Goal: Task Accomplishment & Management: Manage account settings

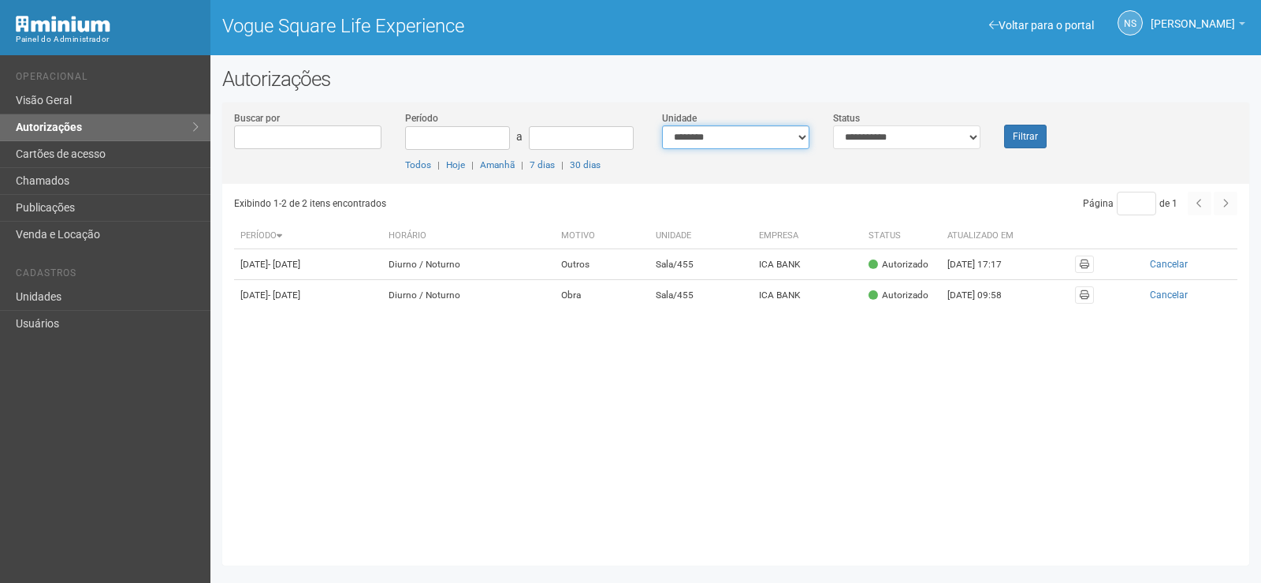
click at [683, 135] on select "**********" at bounding box center [735, 137] width 147 height 24
select select "**********"
click at [662, 125] on select "**********" at bounding box center [735, 137] width 147 height 24
click at [1007, 118] on div "Filtrar" at bounding box center [1035, 129] width 86 height 38
click at [1018, 127] on button "Filtrar" at bounding box center [1025, 137] width 43 height 24
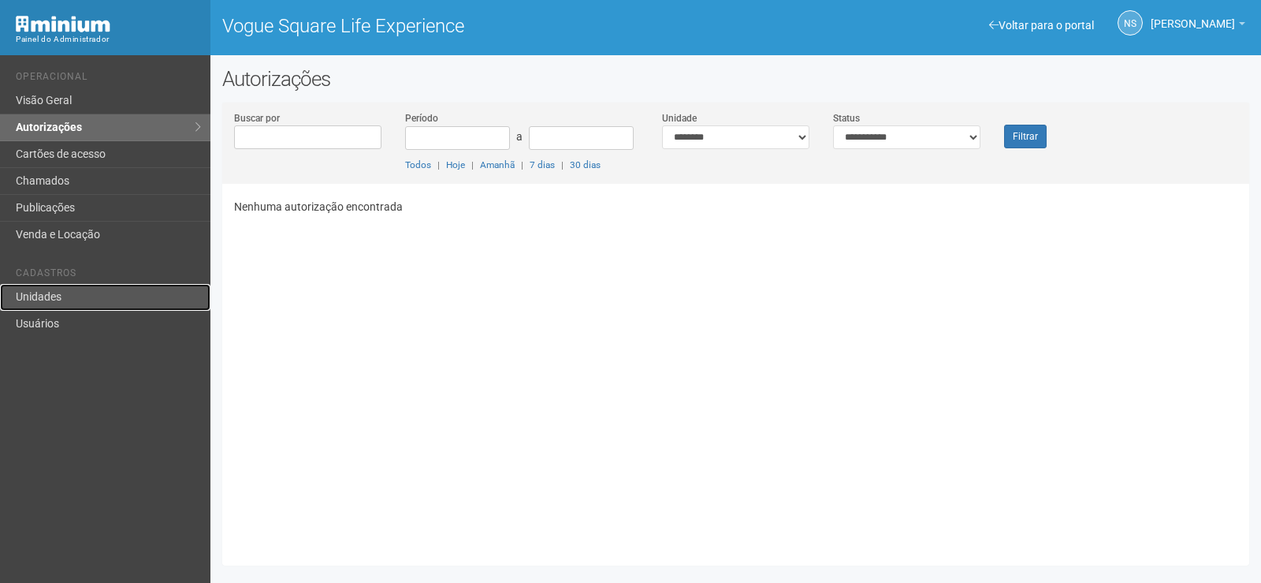
click at [124, 295] on link "Unidades" at bounding box center [105, 297] width 210 height 27
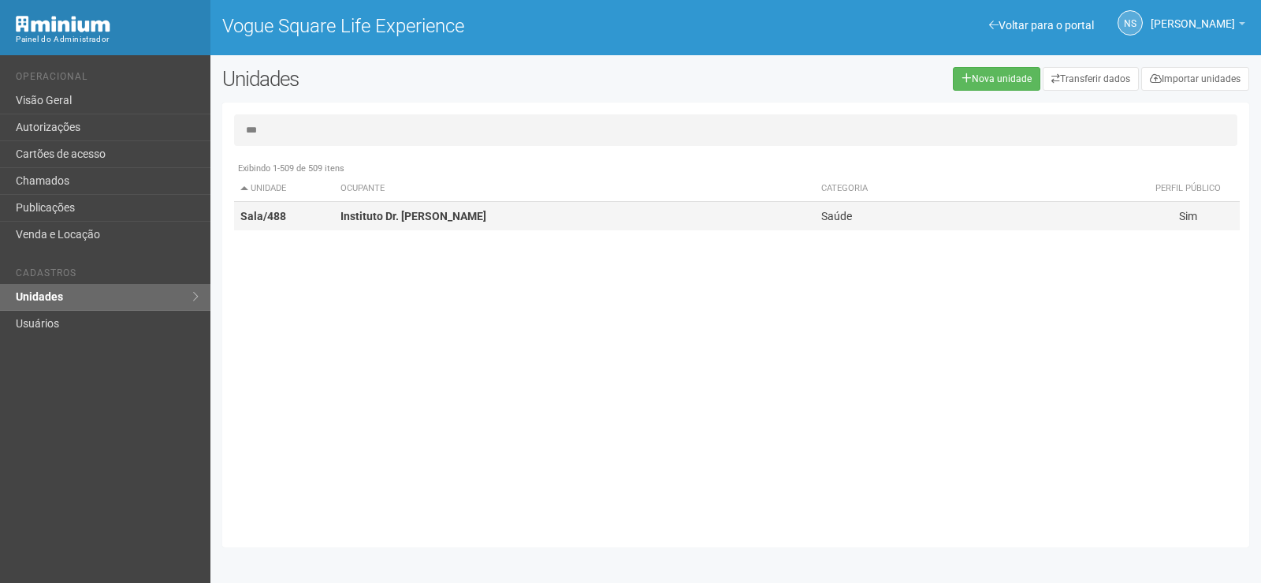
type input "***"
click at [483, 222] on td "Instituto Dr. Patrick Peloso" at bounding box center [574, 216] width 481 height 29
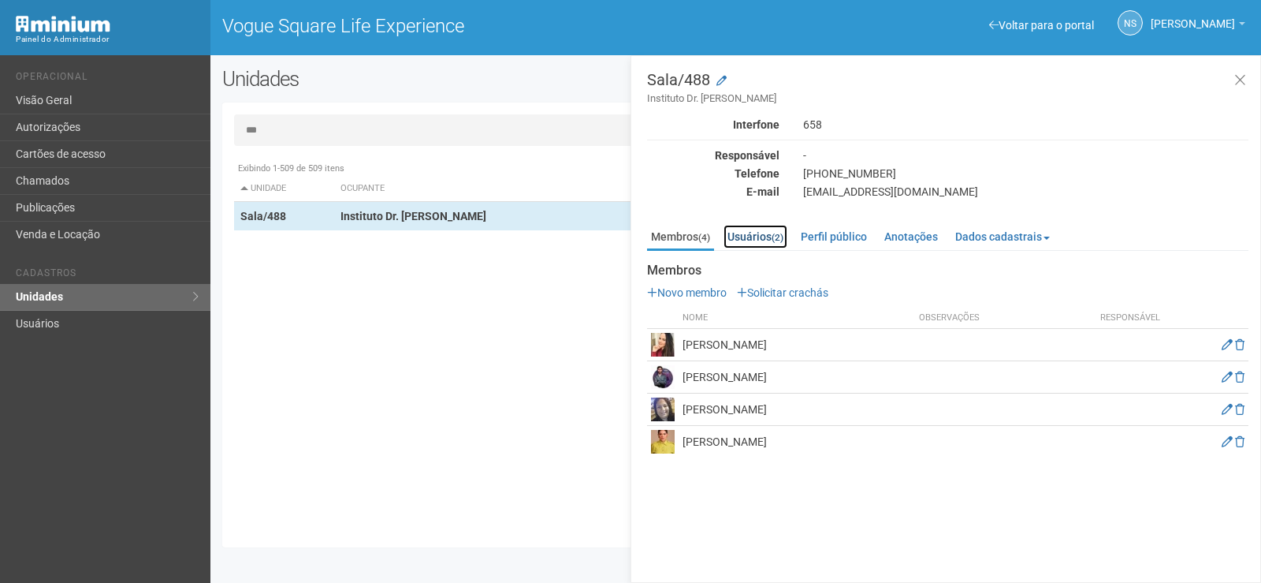
click at [771, 239] on link "Usuários (2)" at bounding box center [756, 237] width 64 height 24
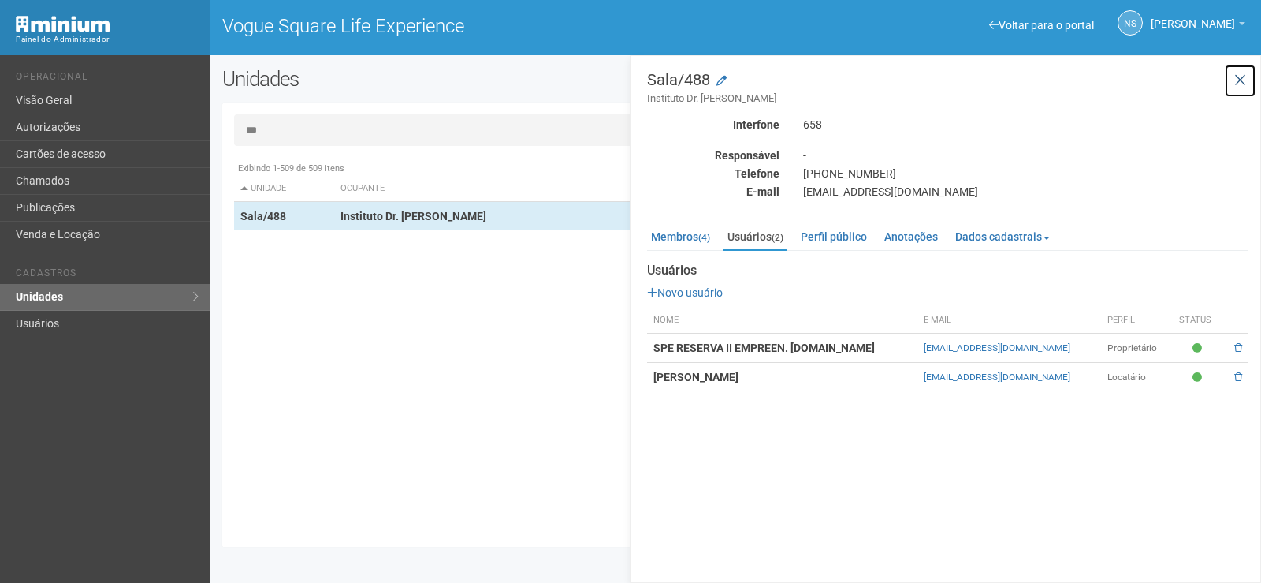
click at [1242, 80] on icon at bounding box center [1240, 81] width 12 height 16
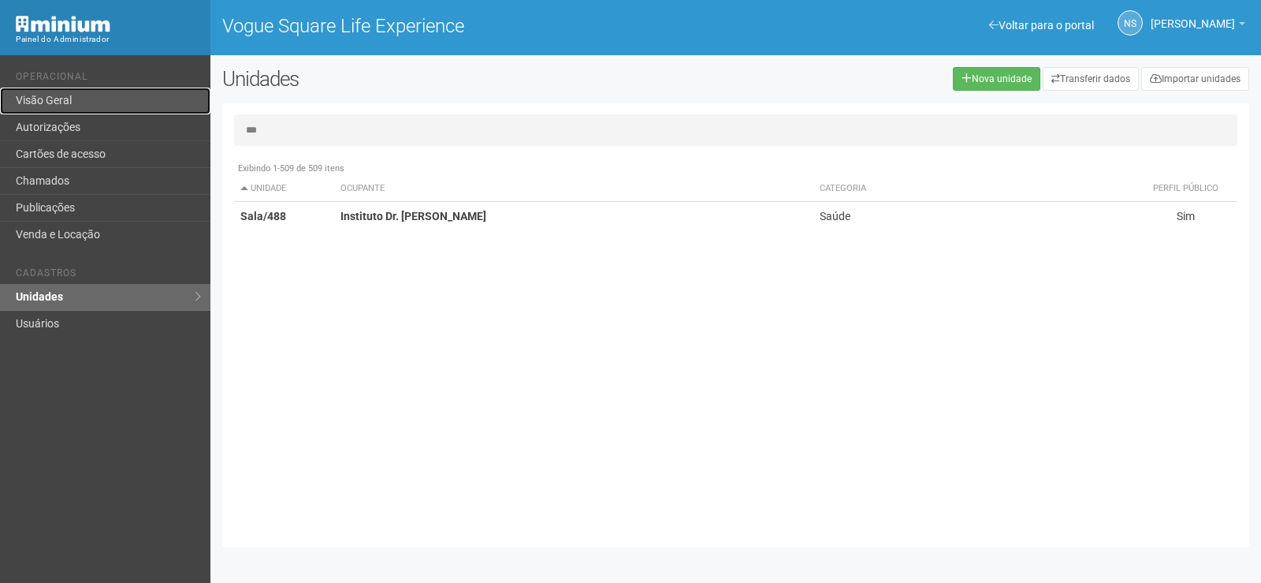
click at [82, 109] on link "Visão Geral" at bounding box center [105, 100] width 210 height 27
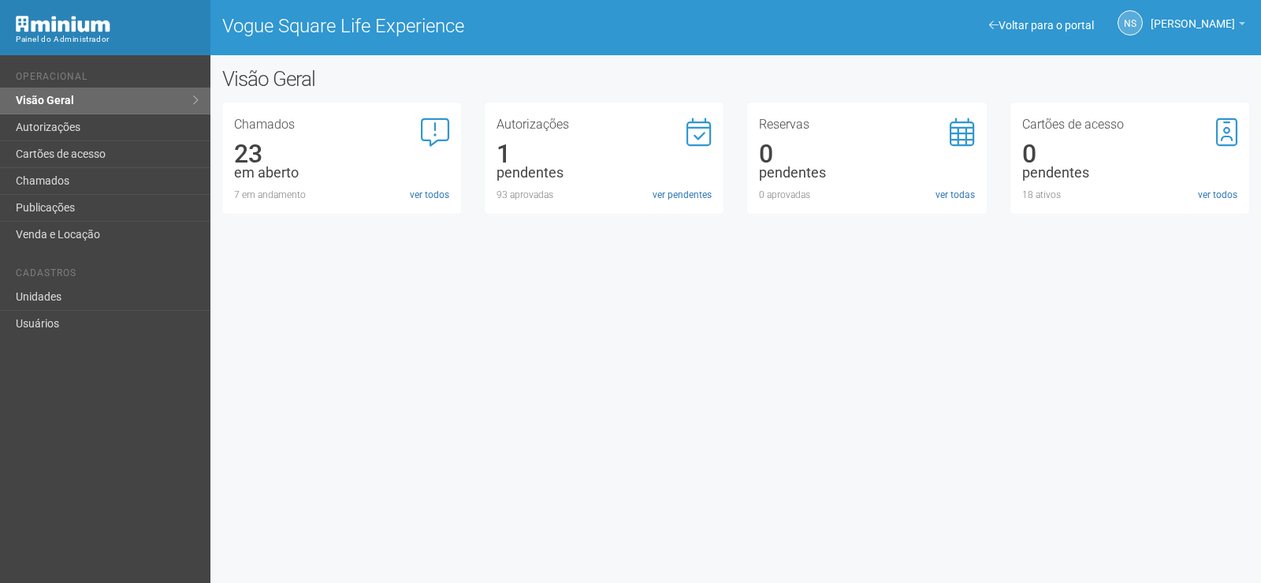
click at [573, 146] on div "Autorizações 1 pendentes 93 aprovadas ver pendentes" at bounding box center [604, 160] width 215 height 84
click at [693, 203] on div "Autorizações 1 pendentes 93 aprovadas ver pendentes" at bounding box center [604, 157] width 239 height 111
click at [698, 186] on div "Autorizações 1 pendentes 93 aprovadas ver pendentes" at bounding box center [604, 160] width 215 height 84
click at [698, 193] on link "ver pendentes" at bounding box center [682, 195] width 59 height 14
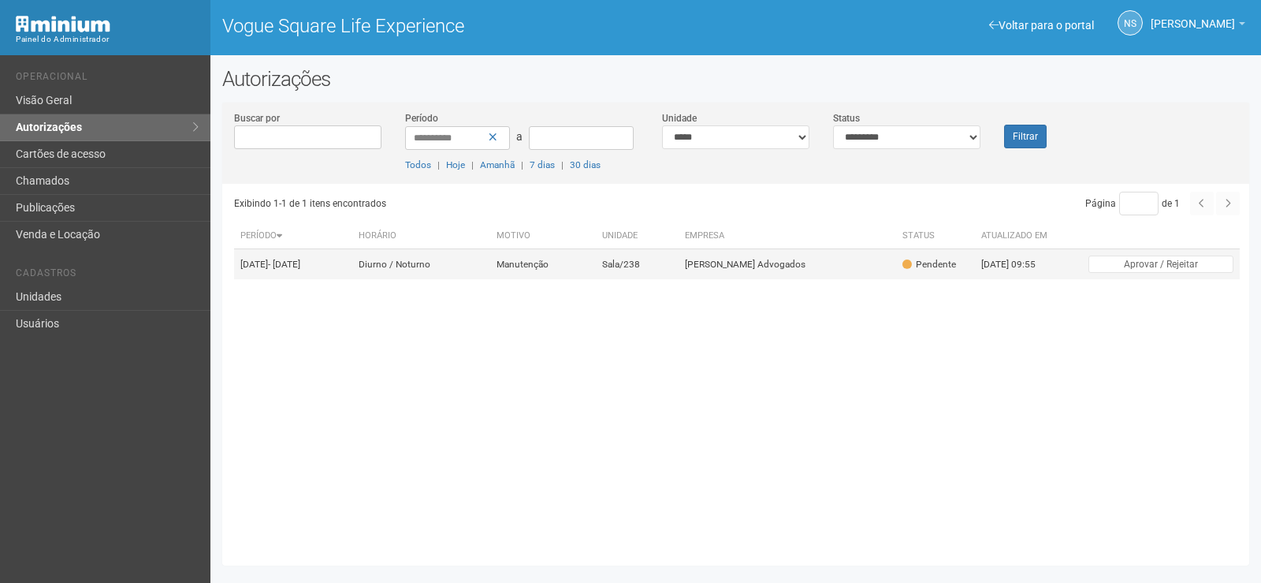
click at [679, 274] on td "Sala/238" at bounding box center [637, 264] width 83 height 31
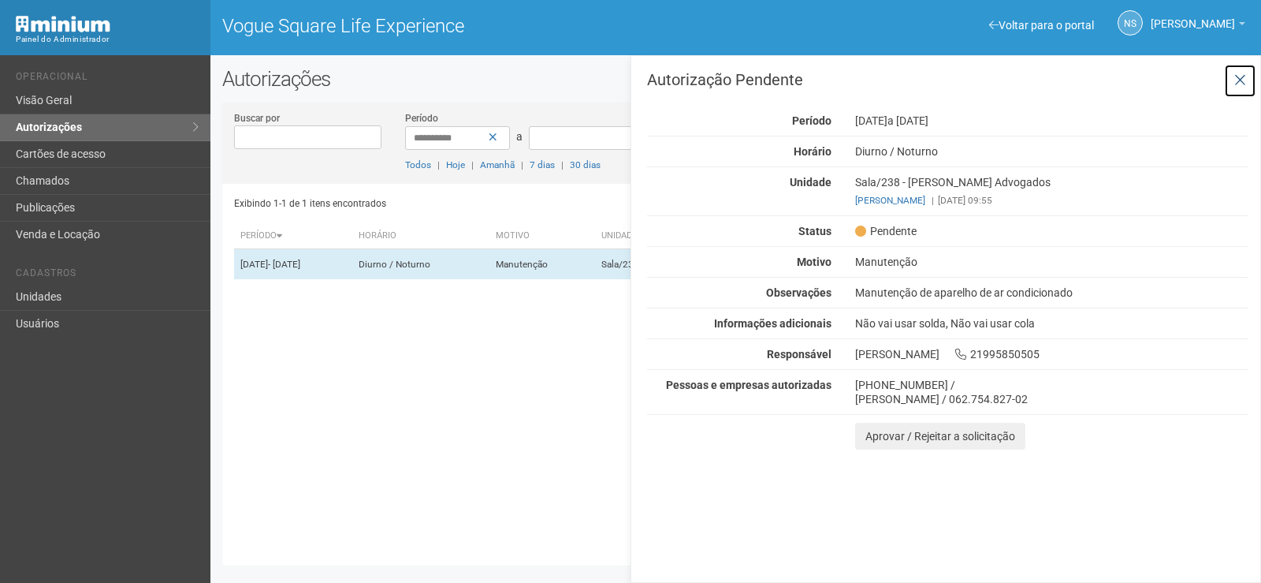
click at [1252, 87] on button at bounding box center [1240, 81] width 32 height 34
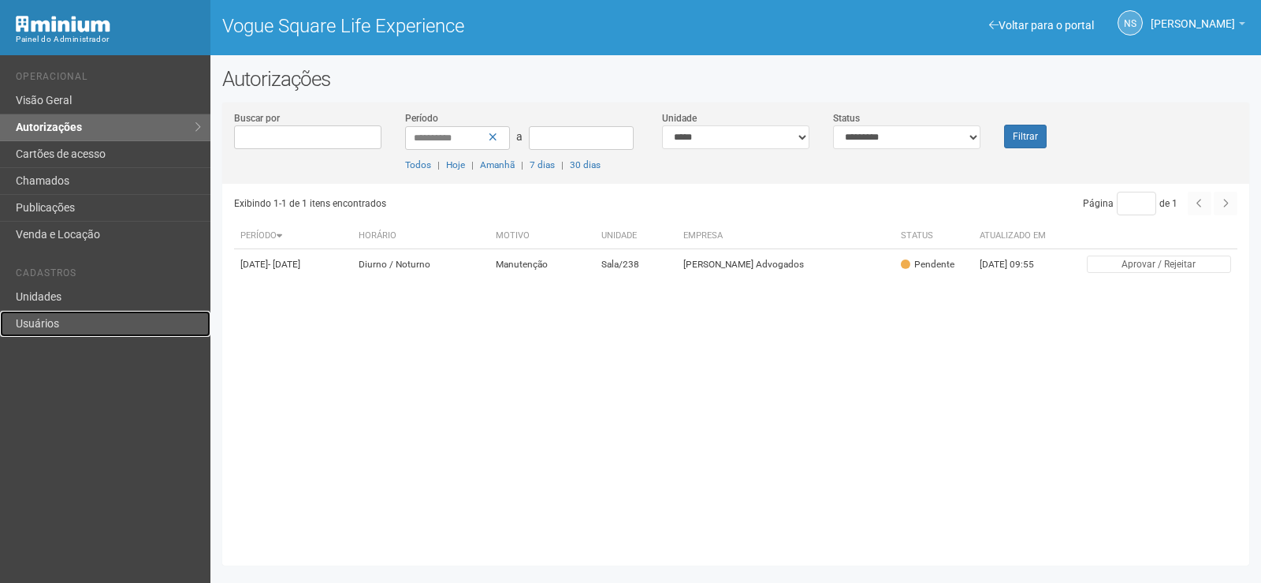
click at [111, 333] on link "Usuários" at bounding box center [105, 324] width 210 height 26
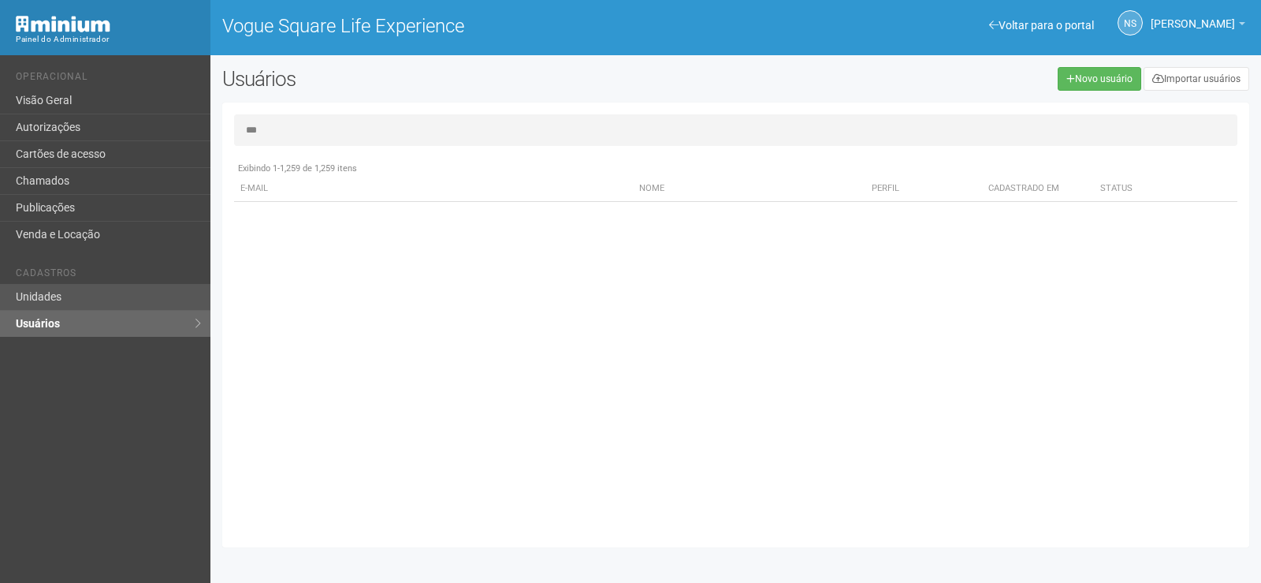
type input "***"
click at [62, 310] on link "Unidades" at bounding box center [105, 297] width 210 height 27
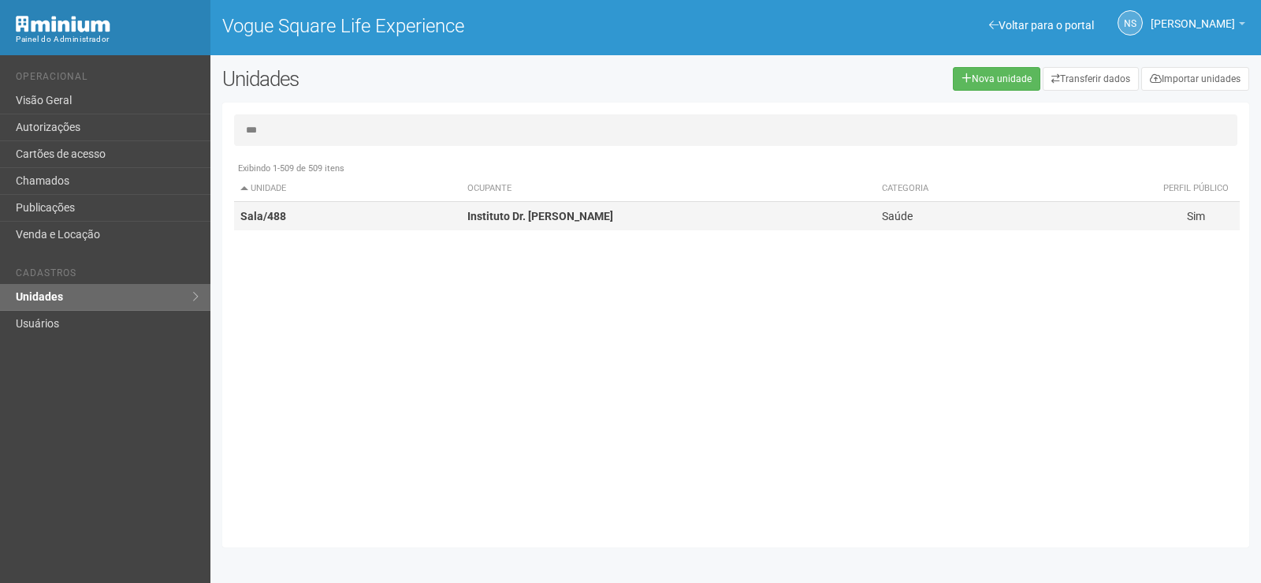
type input "***"
click at [338, 217] on td "Sala/488" at bounding box center [347, 216] width 227 height 29
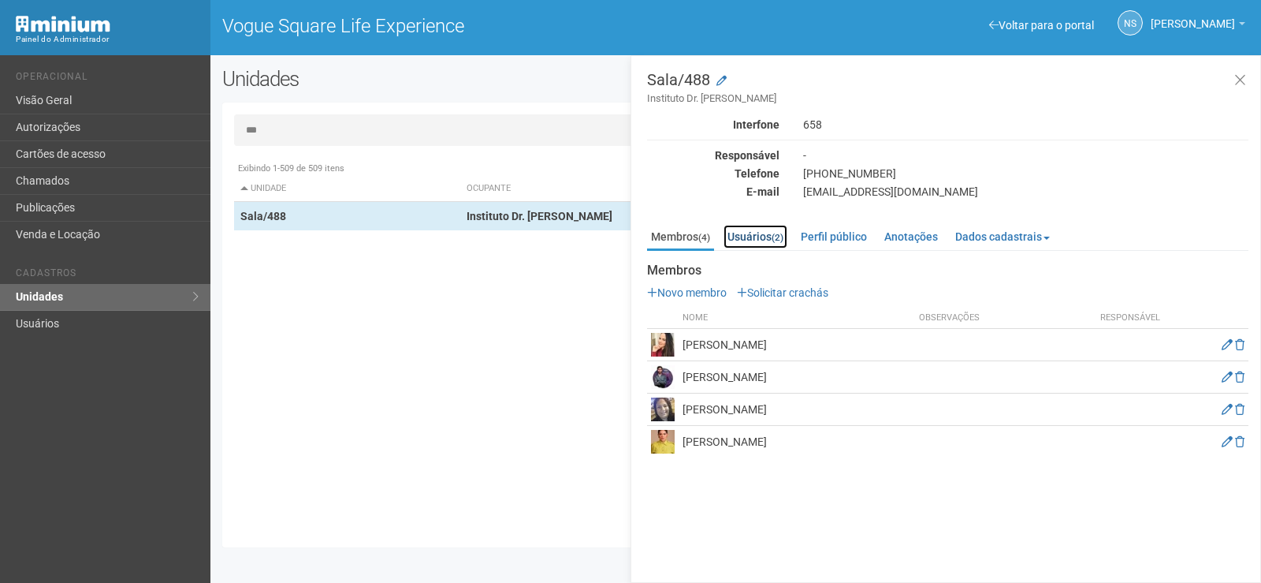
click at [755, 229] on link "Usuários (2)" at bounding box center [756, 237] width 64 height 24
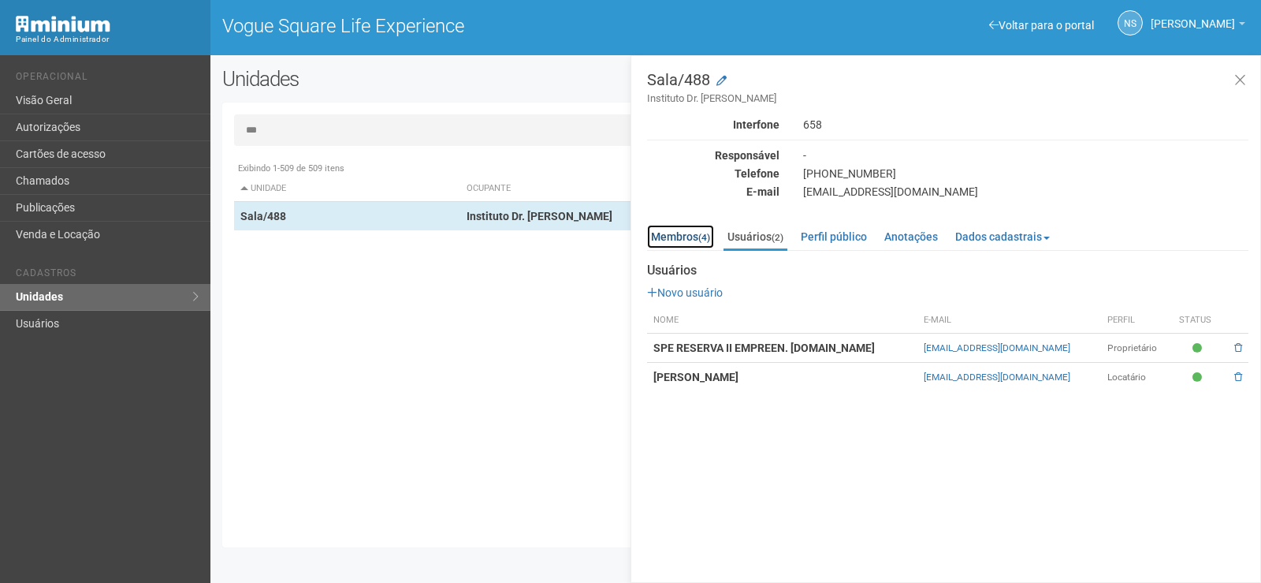
click at [708, 236] on small "(4)" at bounding box center [704, 237] width 12 height 11
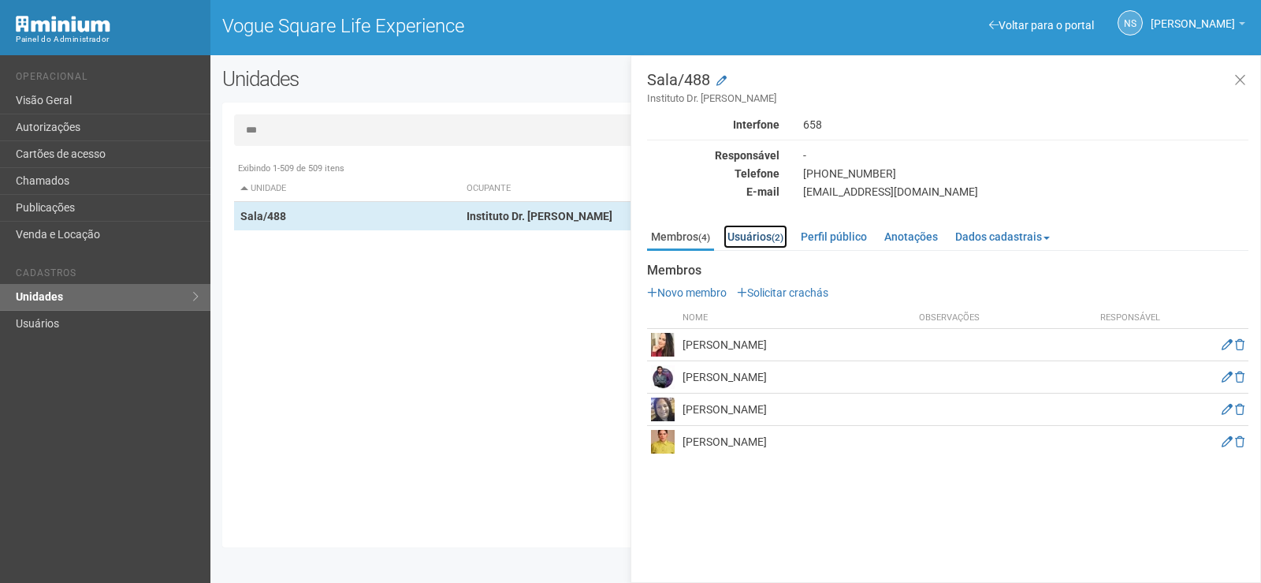
click at [776, 232] on link "Usuários (2)" at bounding box center [756, 237] width 64 height 24
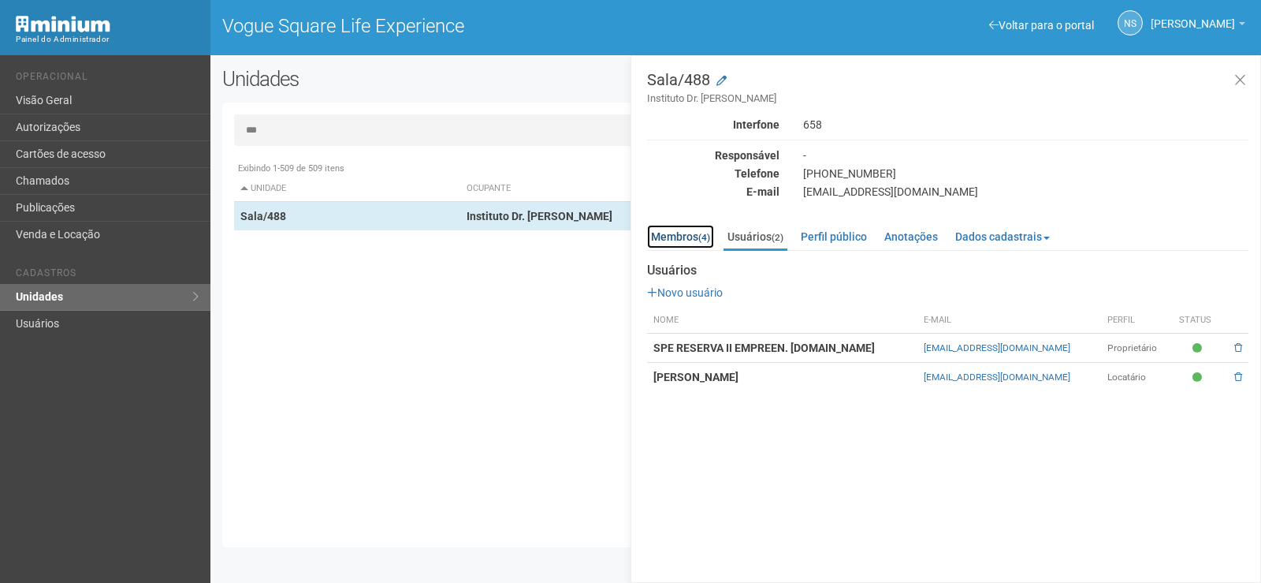
click at [660, 233] on link "Membros (4)" at bounding box center [680, 237] width 67 height 24
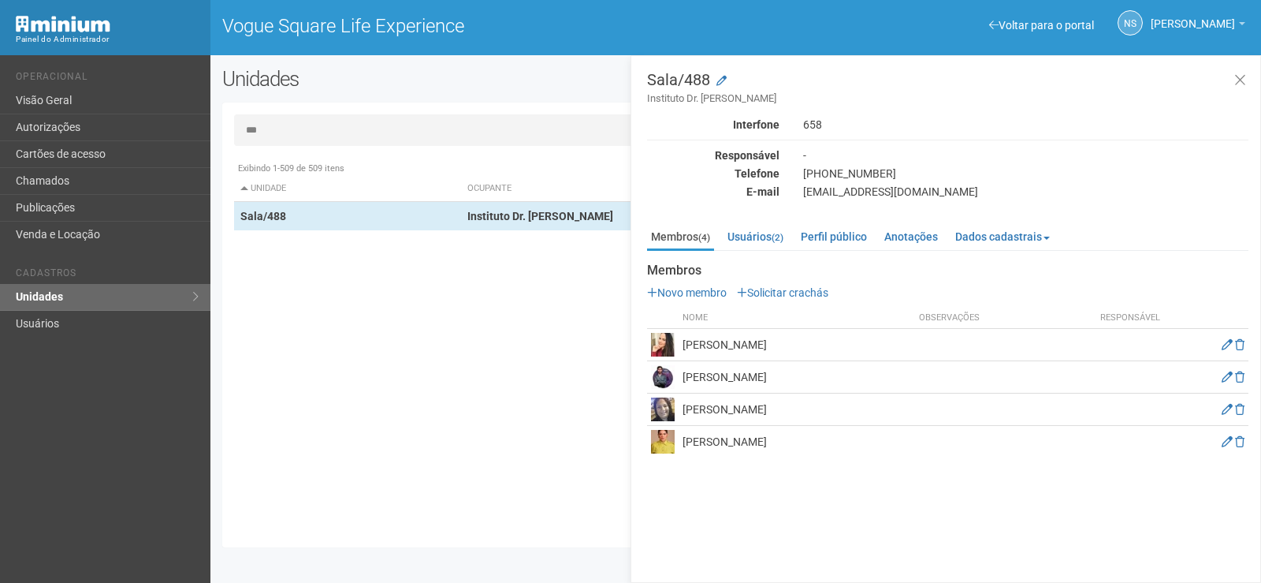
drag, startPoint x: 486, startPoint y: 327, endPoint x: 440, endPoint y: 388, distance: 76.0
click at [467, 351] on div "Exibindo 1-509 de 509 itens Unidade Ocupante Categoria Perfil público Loja/101 …" at bounding box center [741, 345] width 1015 height 382
click at [415, 448] on div "Exibindo 1-509 de 509 itens Unidade Ocupante Categoria Perfil público Loja/101 …" at bounding box center [741, 345] width 1015 height 382
click at [763, 244] on link "Usuários (2)" at bounding box center [756, 237] width 64 height 24
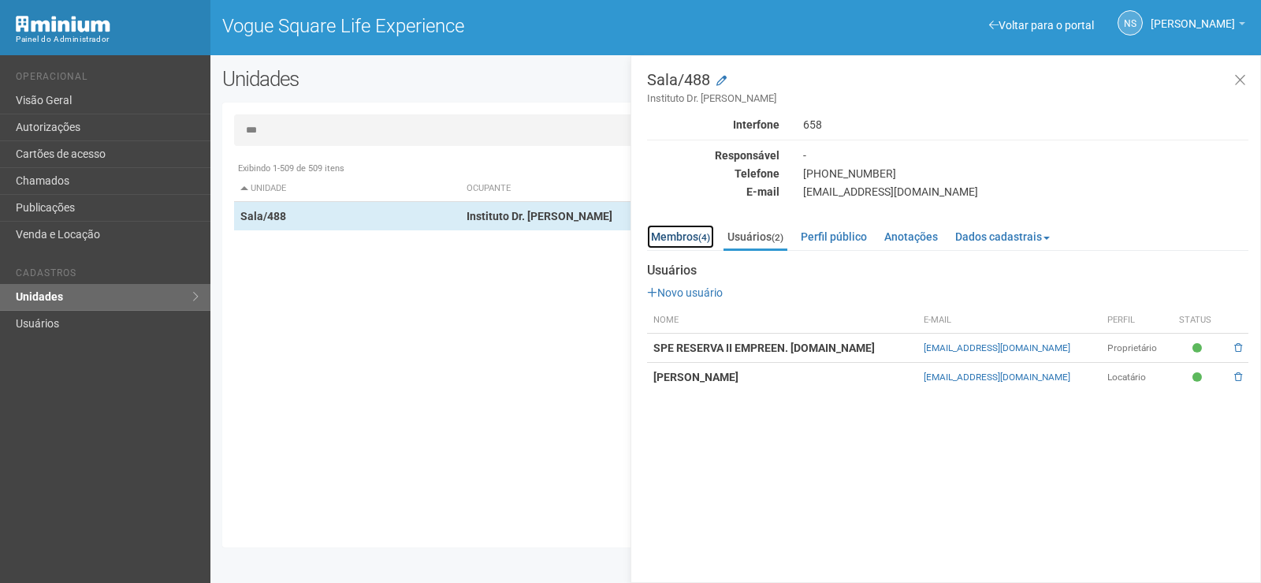
click at [684, 225] on link "Membros (4)" at bounding box center [680, 237] width 67 height 24
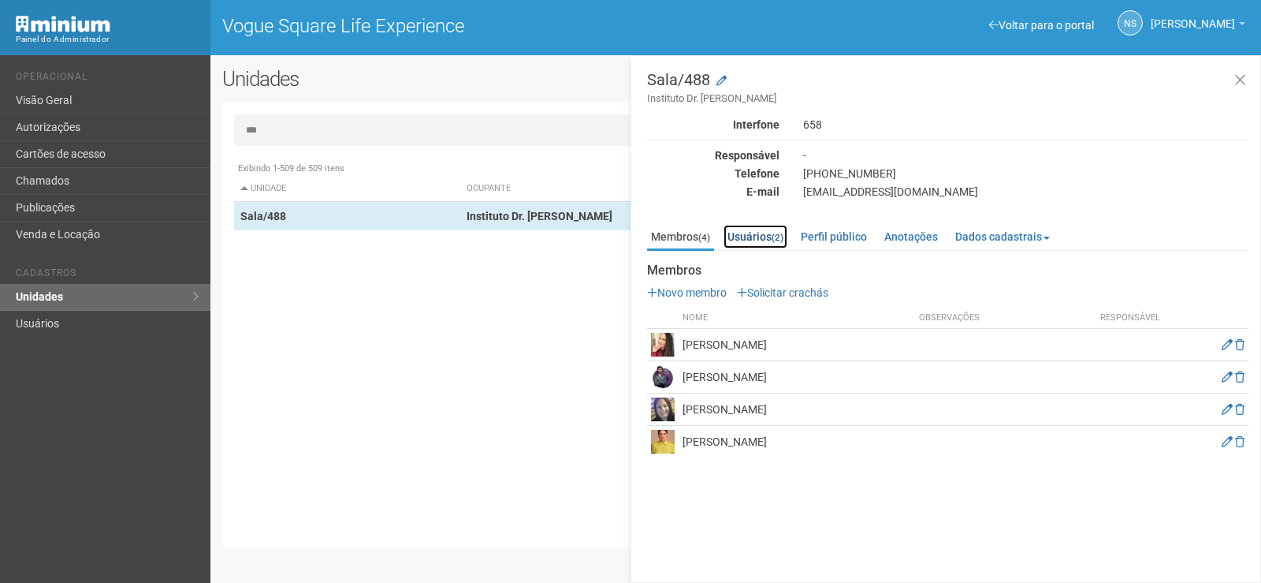
click at [770, 231] on link "Usuários (2)" at bounding box center [756, 237] width 64 height 24
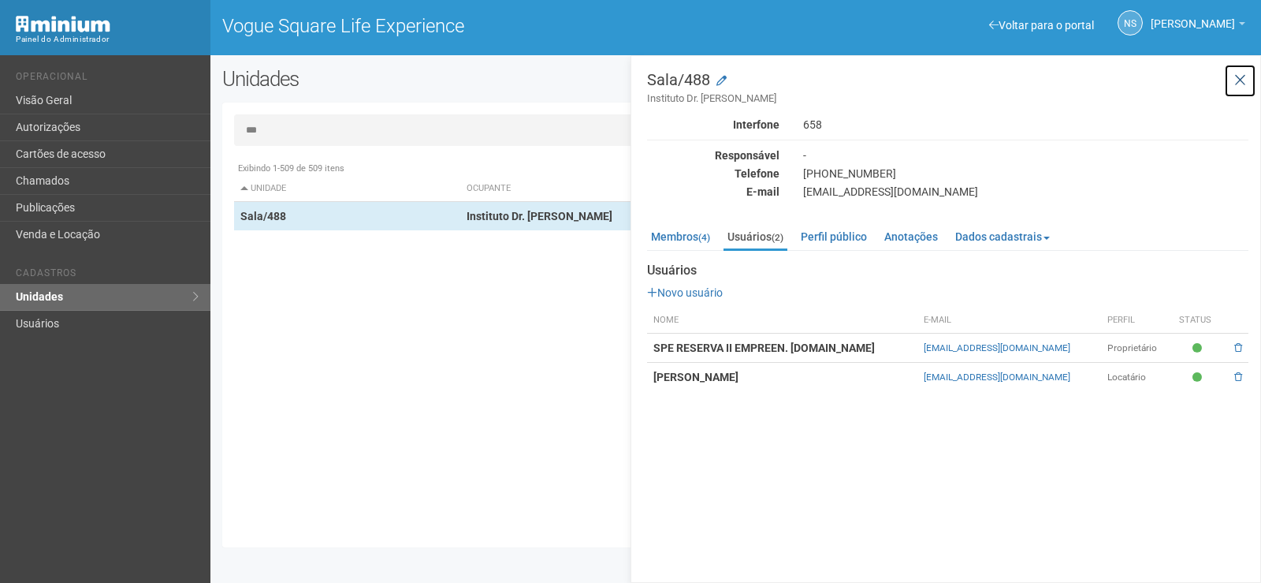
click at [1236, 93] on button at bounding box center [1240, 81] width 32 height 34
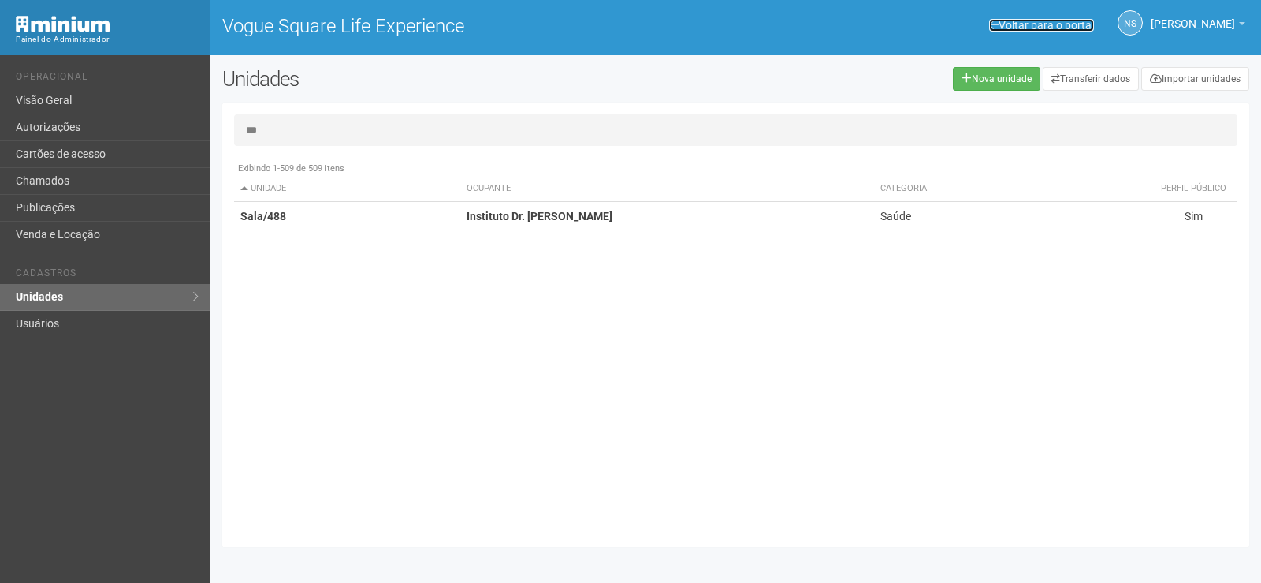
click at [1043, 23] on link "Voltar para o portal" at bounding box center [1041, 25] width 105 height 13
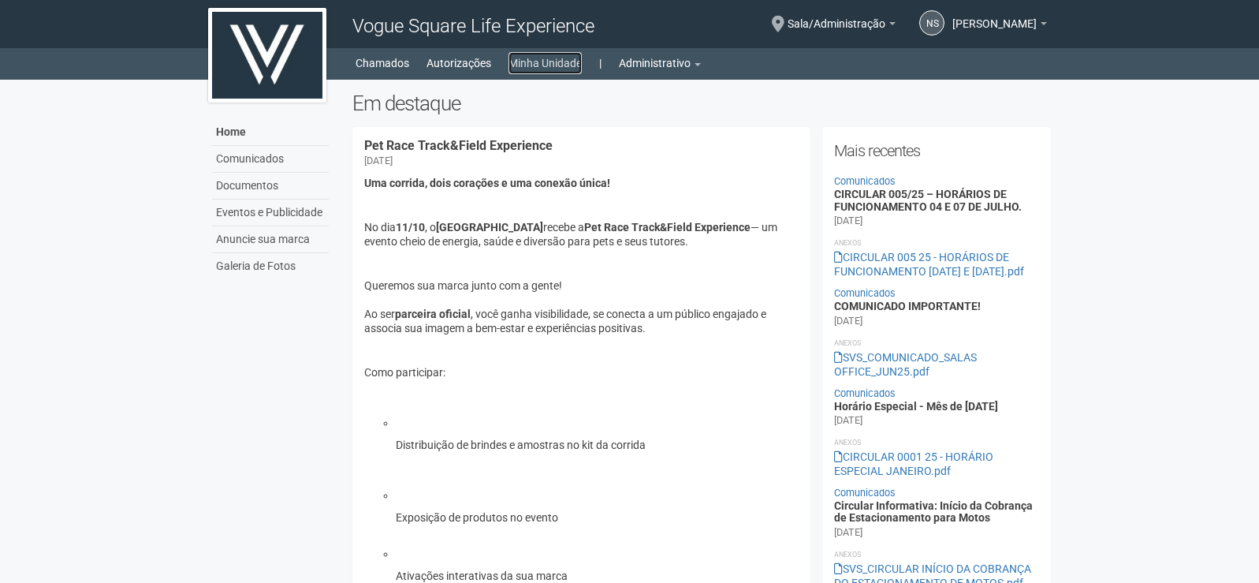
click at [553, 69] on link "Minha Unidade" at bounding box center [544, 63] width 73 height 22
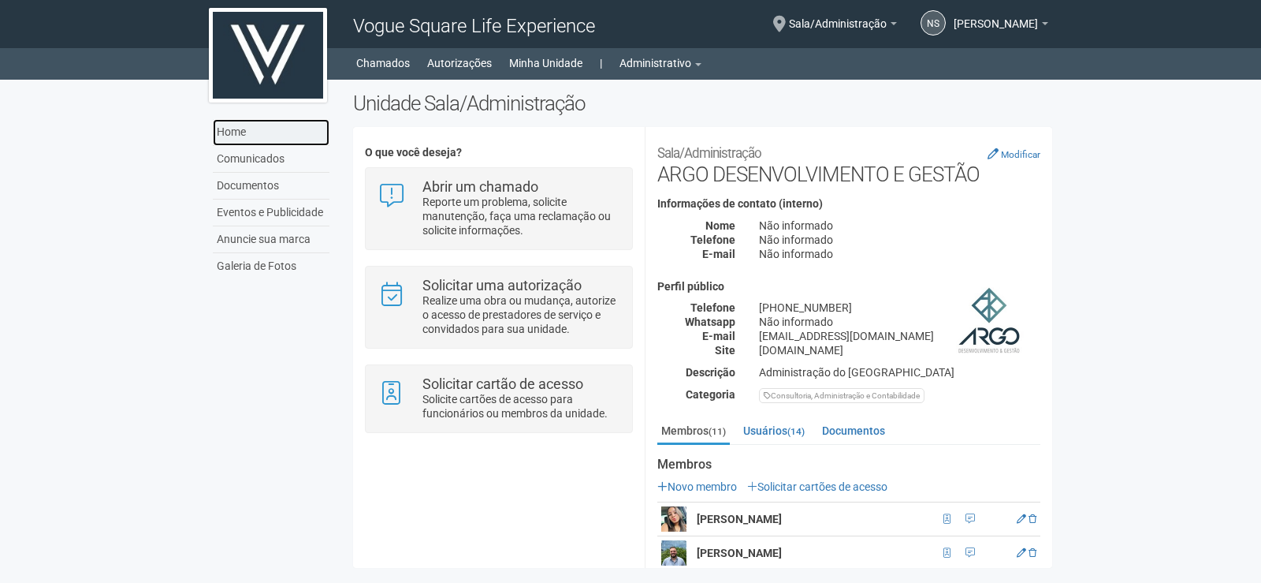
click at [285, 140] on link "Home" at bounding box center [271, 132] width 117 height 27
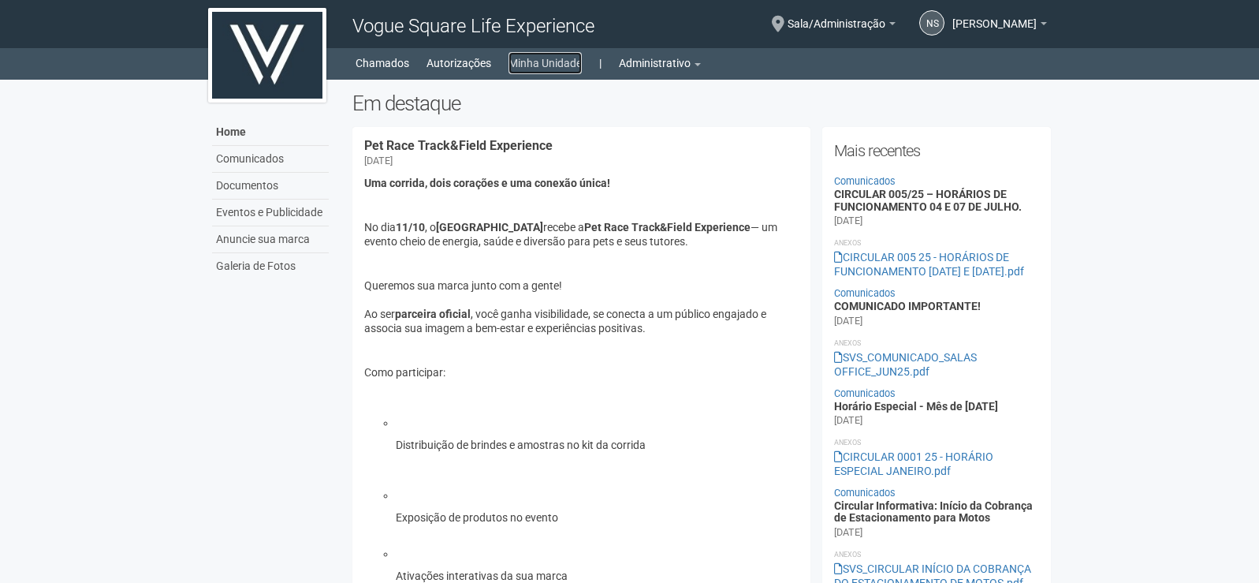
click at [559, 62] on link "Minha Unidade" at bounding box center [544, 63] width 73 height 22
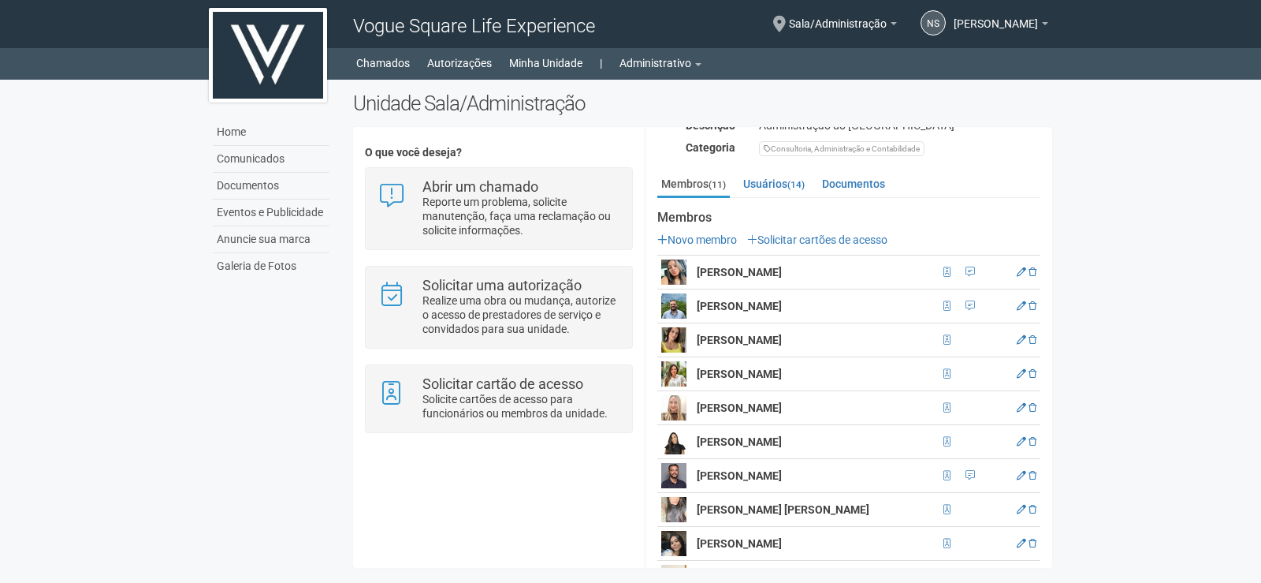
scroll to position [158, 0]
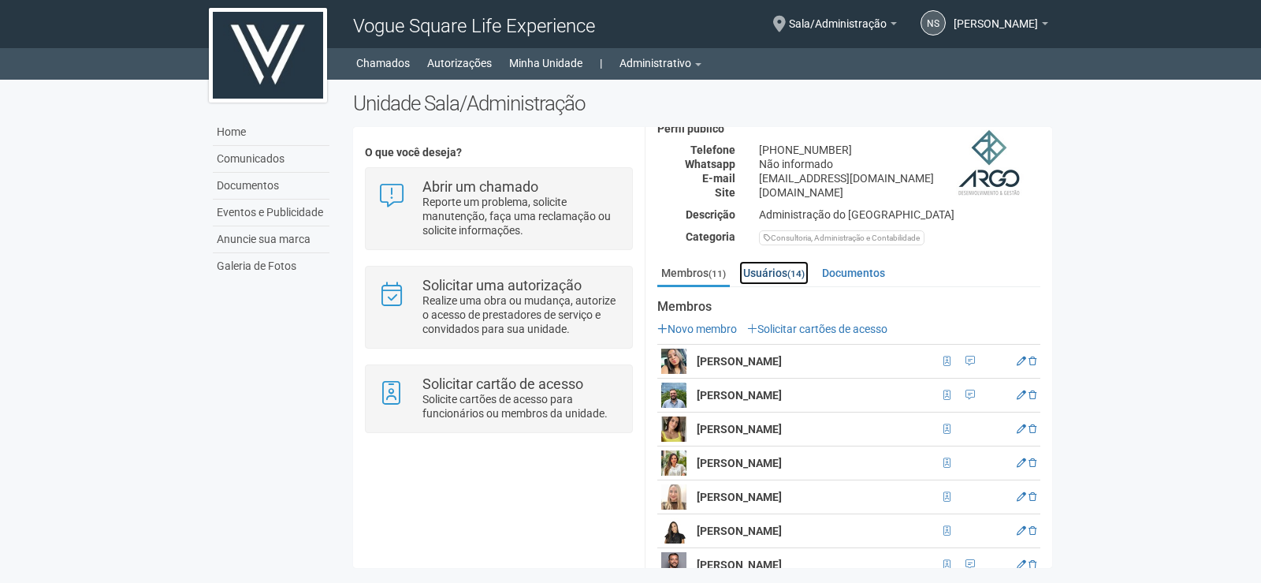
click at [793, 268] on small "(14)" at bounding box center [795, 273] width 17 height 11
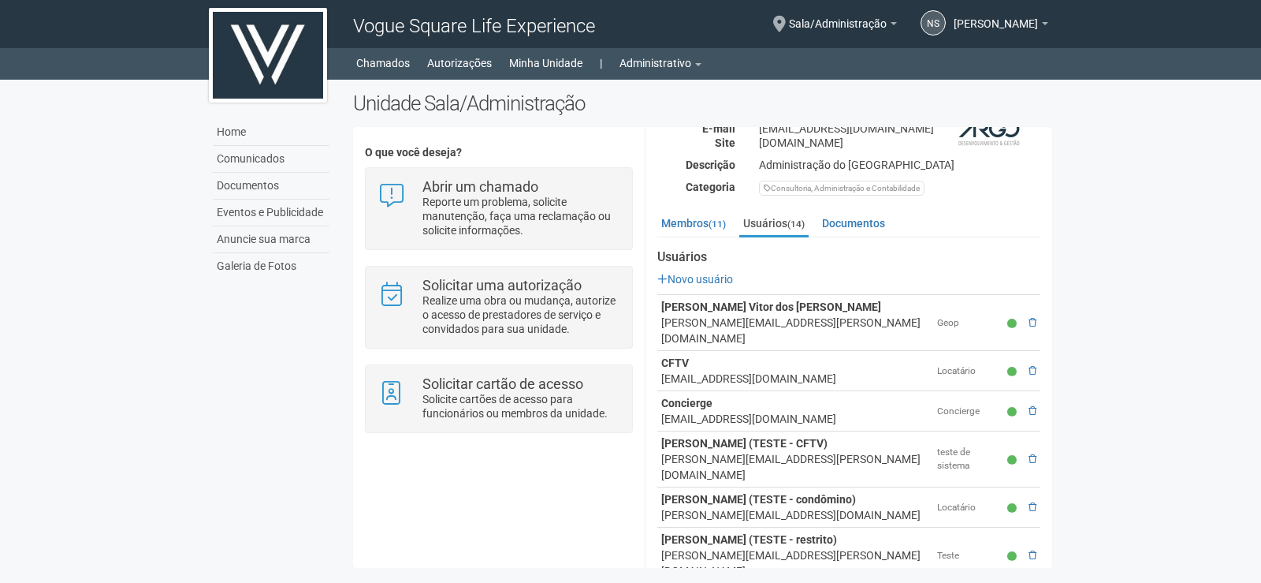
scroll to position [236, 0]
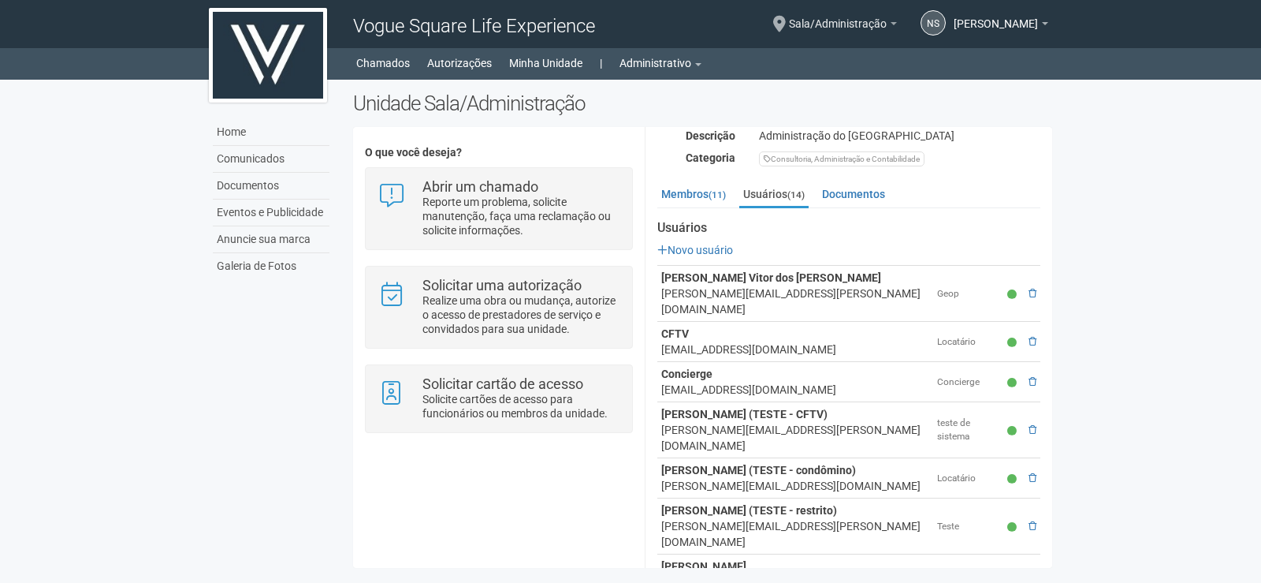
click at [887, 24] on span "Sala/Administração" at bounding box center [838, 16] width 98 height 28
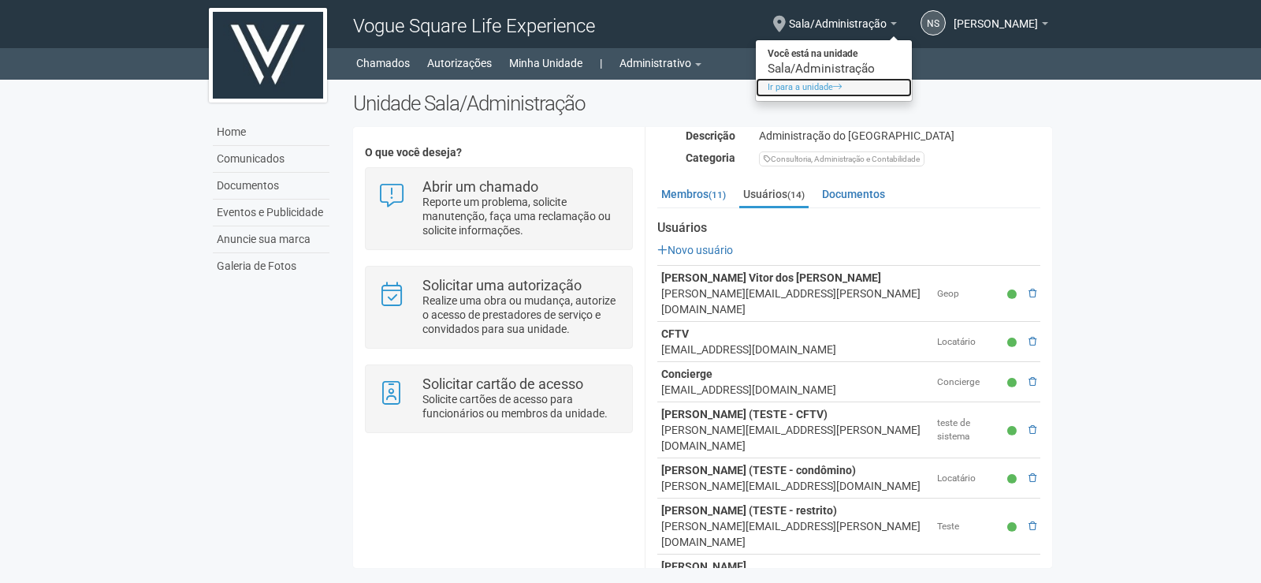
click at [849, 91] on link "Ir para a unidade" at bounding box center [834, 87] width 156 height 19
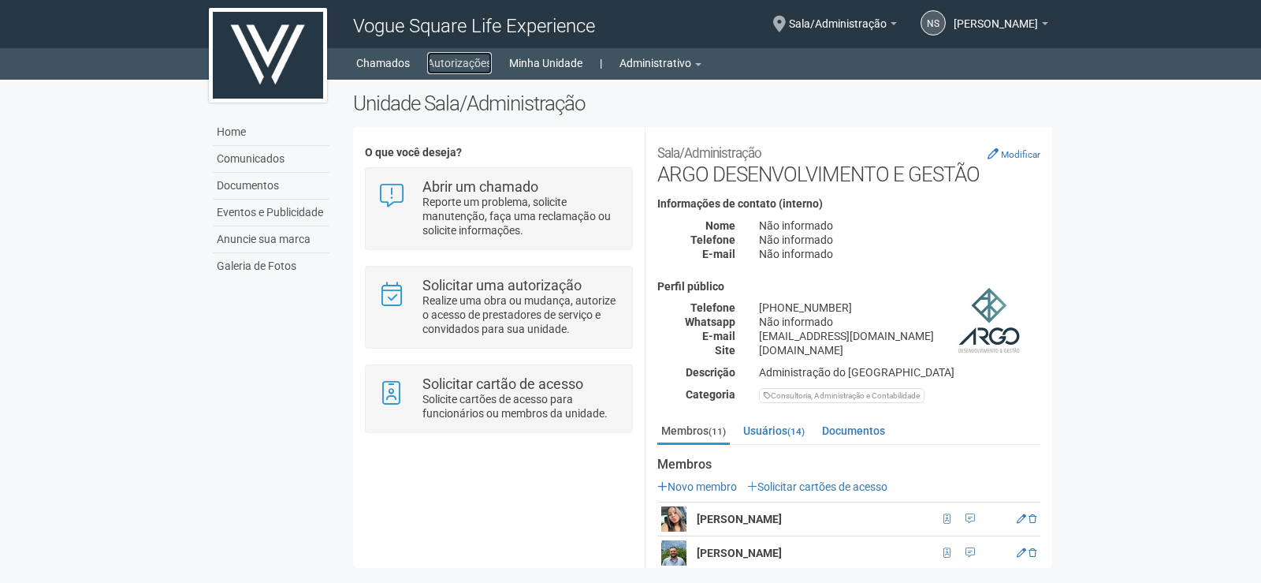
click at [429, 63] on link "Autorizações" at bounding box center [459, 63] width 65 height 22
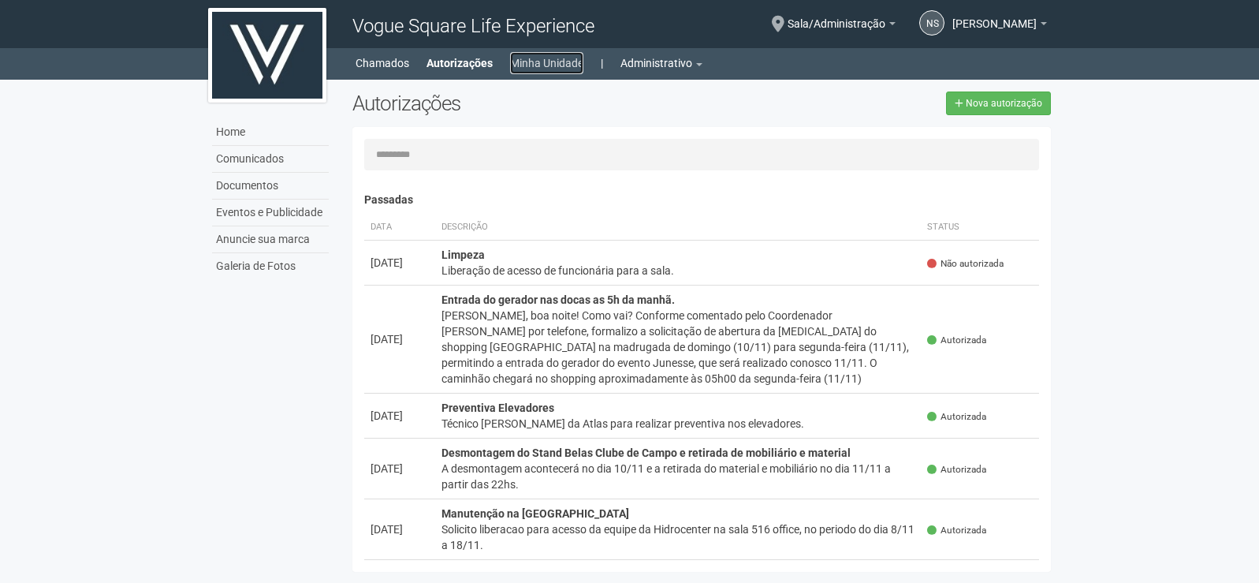
click at [564, 73] on link "Minha Unidade" at bounding box center [546, 63] width 73 height 22
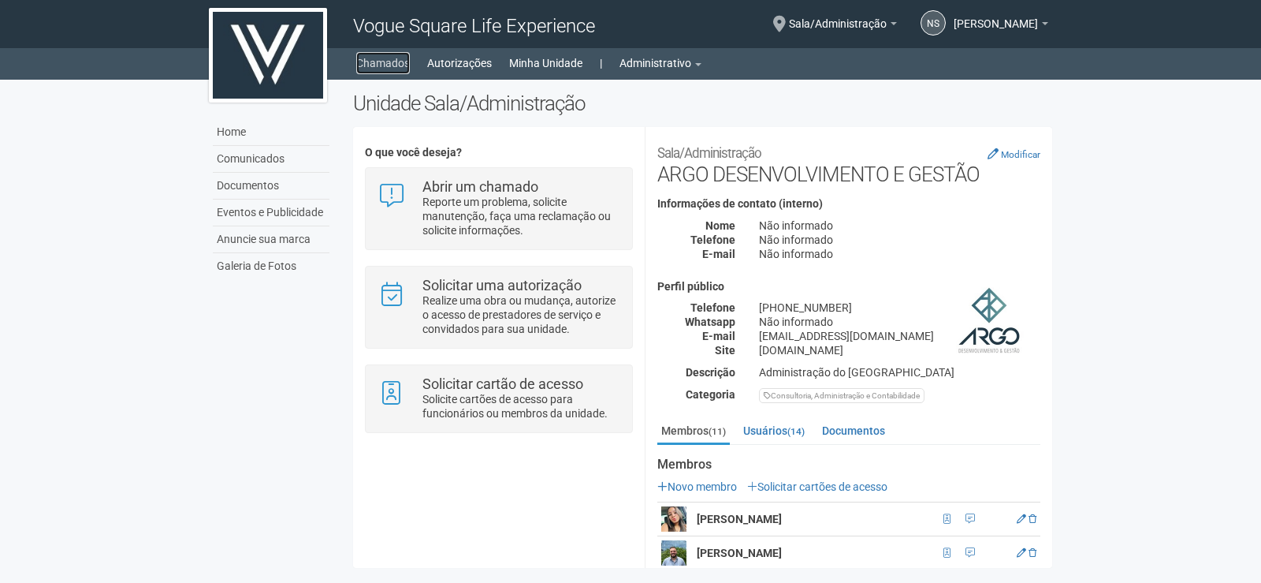
click at [374, 69] on link "Chamados" at bounding box center [383, 63] width 54 height 22
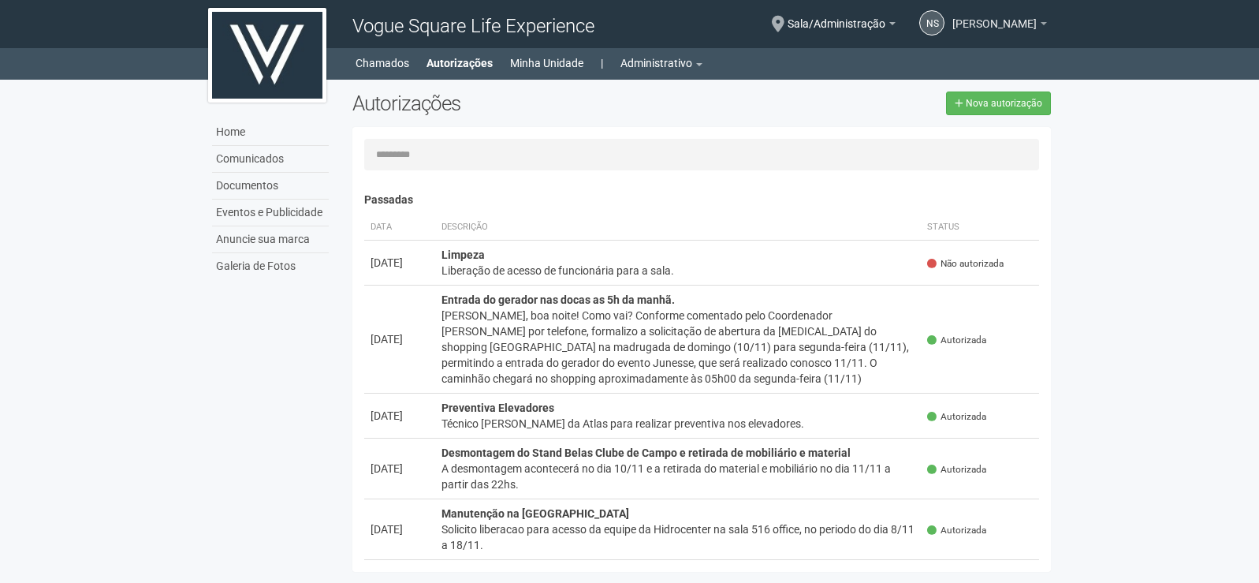
click at [1008, 23] on span "[PERSON_NAME]" at bounding box center [994, 16] width 84 height 28
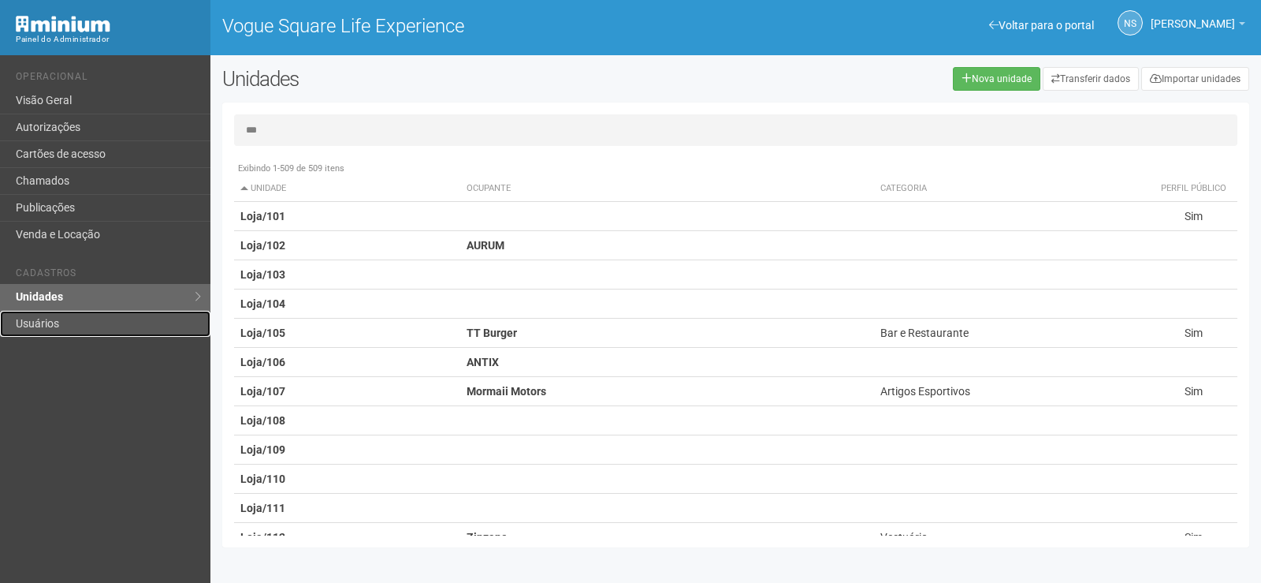
click at [84, 321] on link "Usuários" at bounding box center [105, 324] width 210 height 26
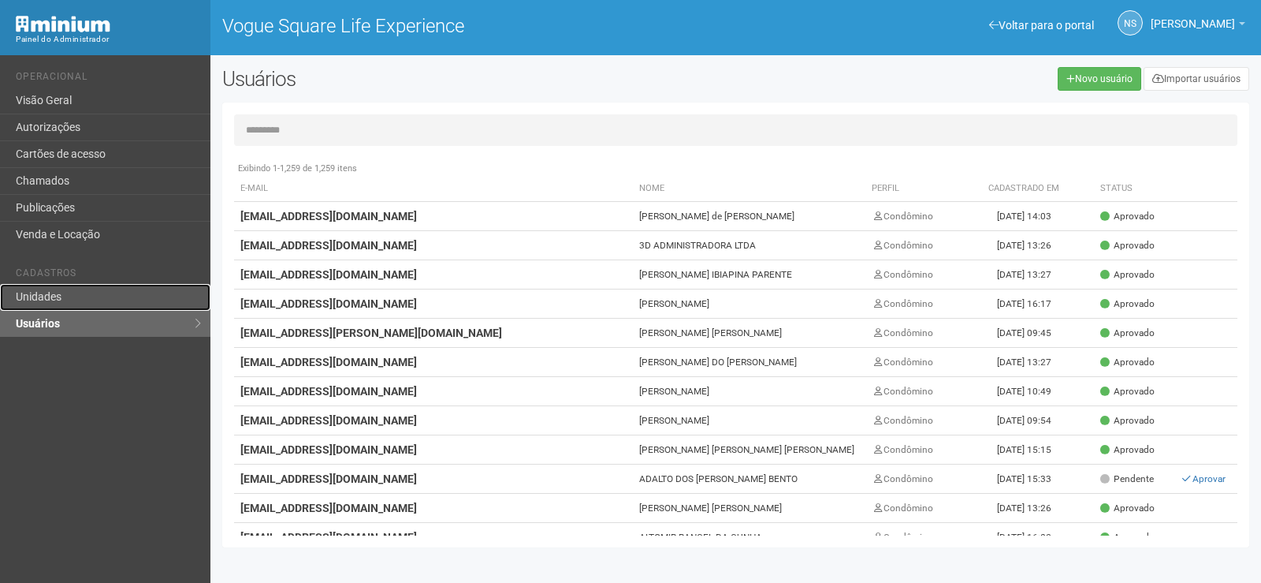
click at [157, 303] on link "Unidades" at bounding box center [105, 297] width 210 height 27
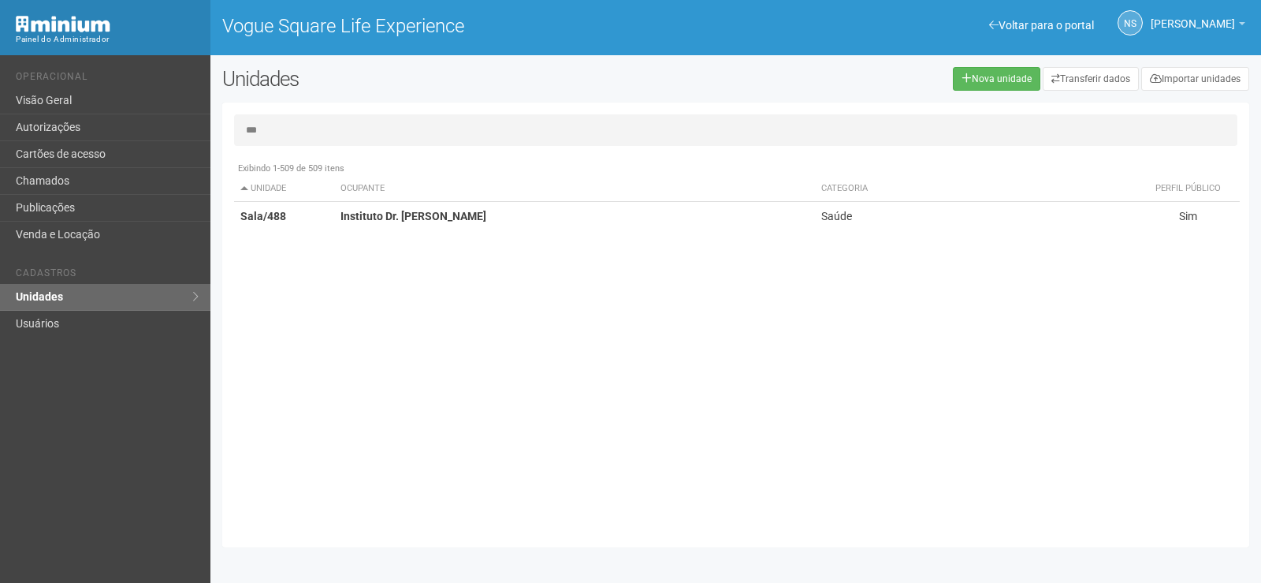
type input "***"
click at [457, 197] on th "Ocupante" at bounding box center [574, 189] width 481 height 26
click at [457, 202] on td "Instituto Dr. [PERSON_NAME]" at bounding box center [573, 216] width 479 height 29
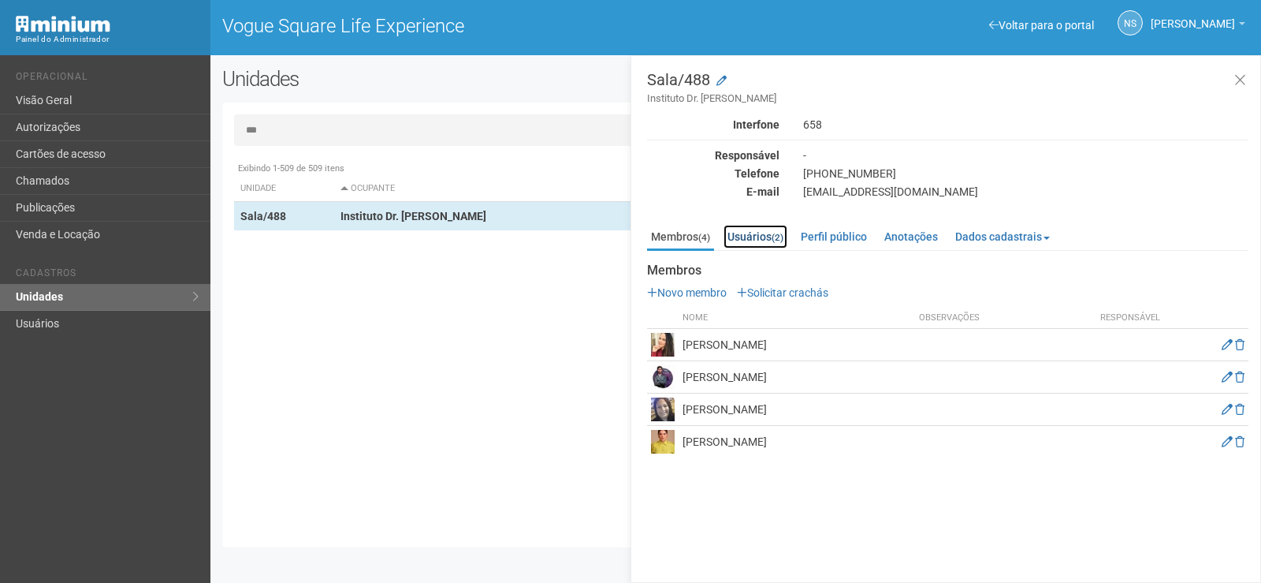
click at [787, 232] on link "Usuários (2)" at bounding box center [756, 237] width 64 height 24
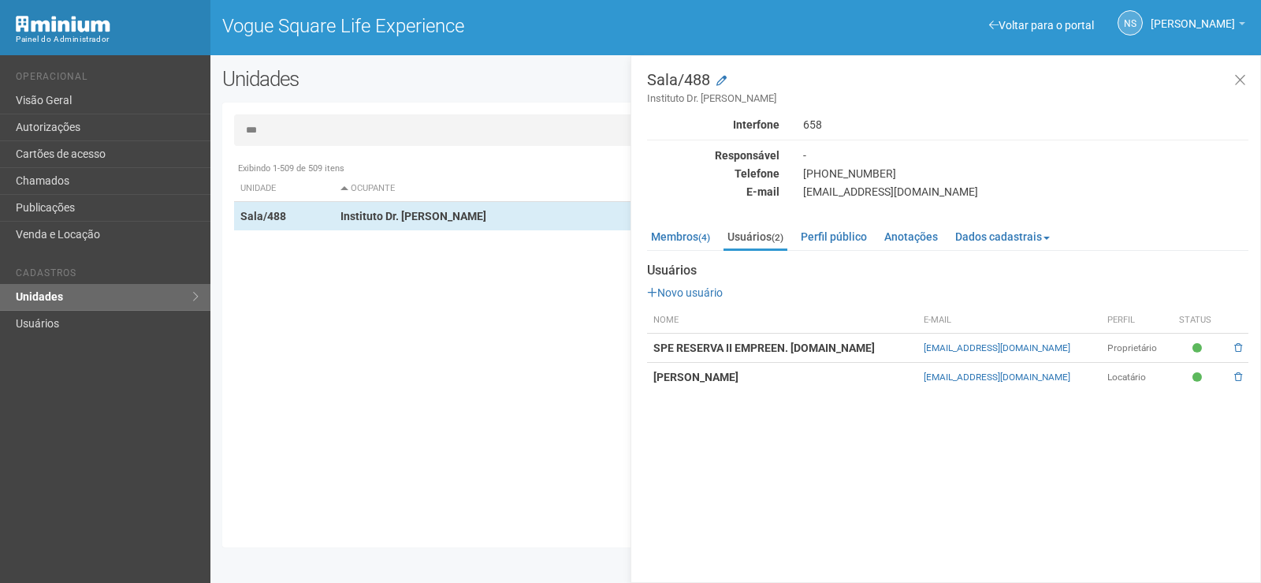
click at [688, 250] on ul "Membros (4) Usuários (2) Perfil público Anotações Dados cadastrais Proprietário…" at bounding box center [947, 238] width 601 height 26
click at [672, 229] on link "Membros (4)" at bounding box center [680, 237] width 67 height 24
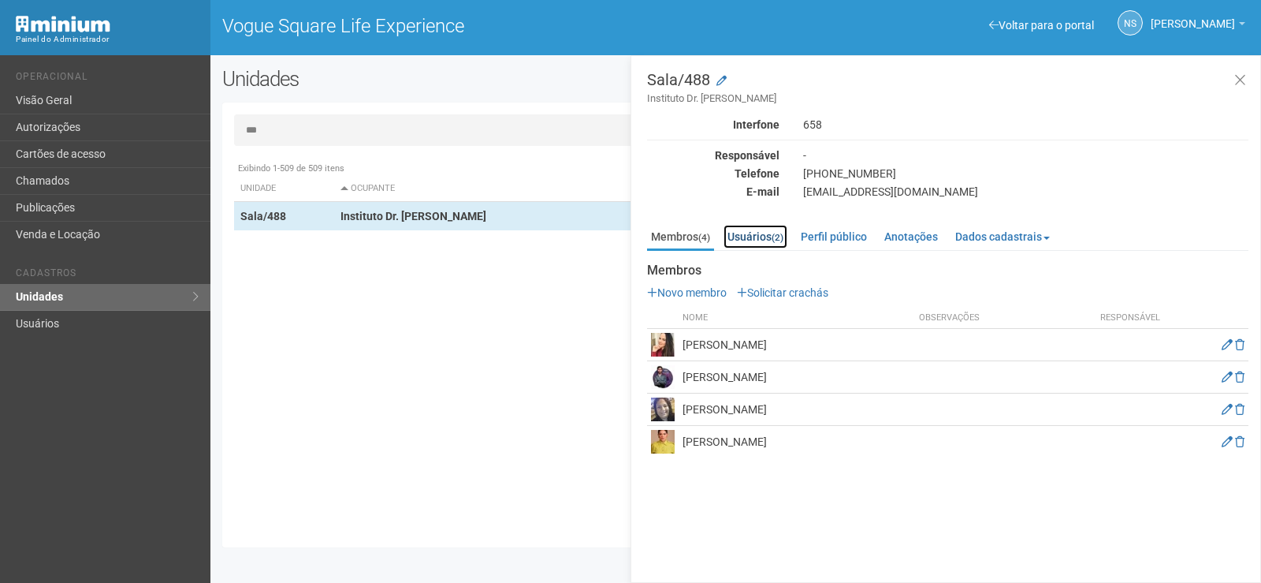
click at [744, 236] on link "Usuários (2)" at bounding box center [756, 237] width 64 height 24
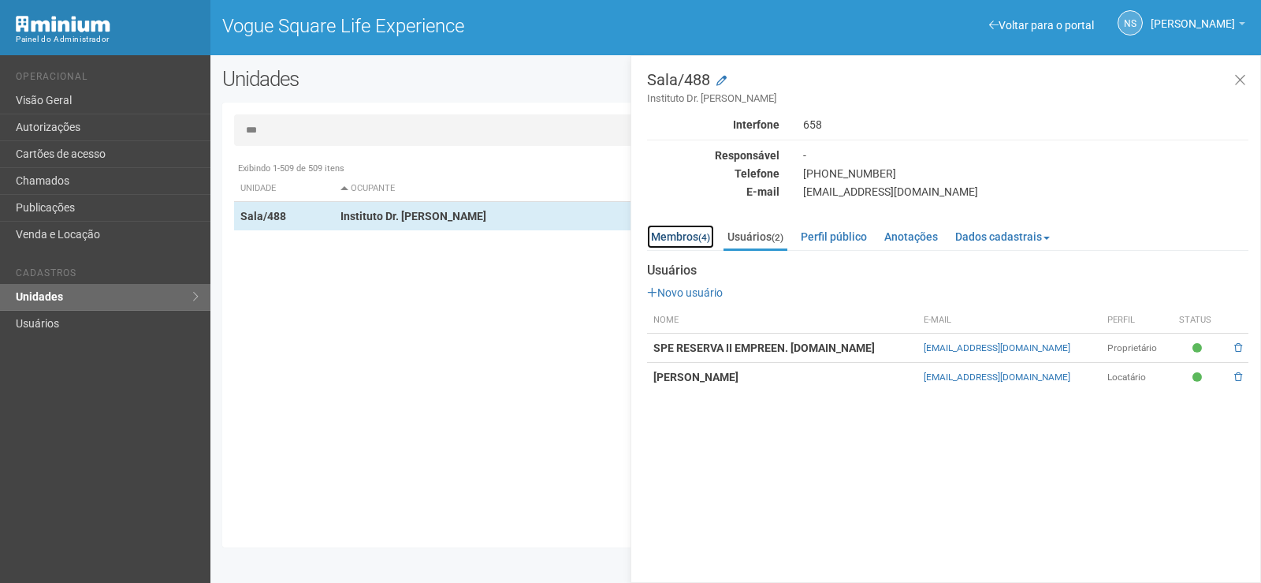
click at [666, 239] on link "Membros (4)" at bounding box center [680, 237] width 67 height 24
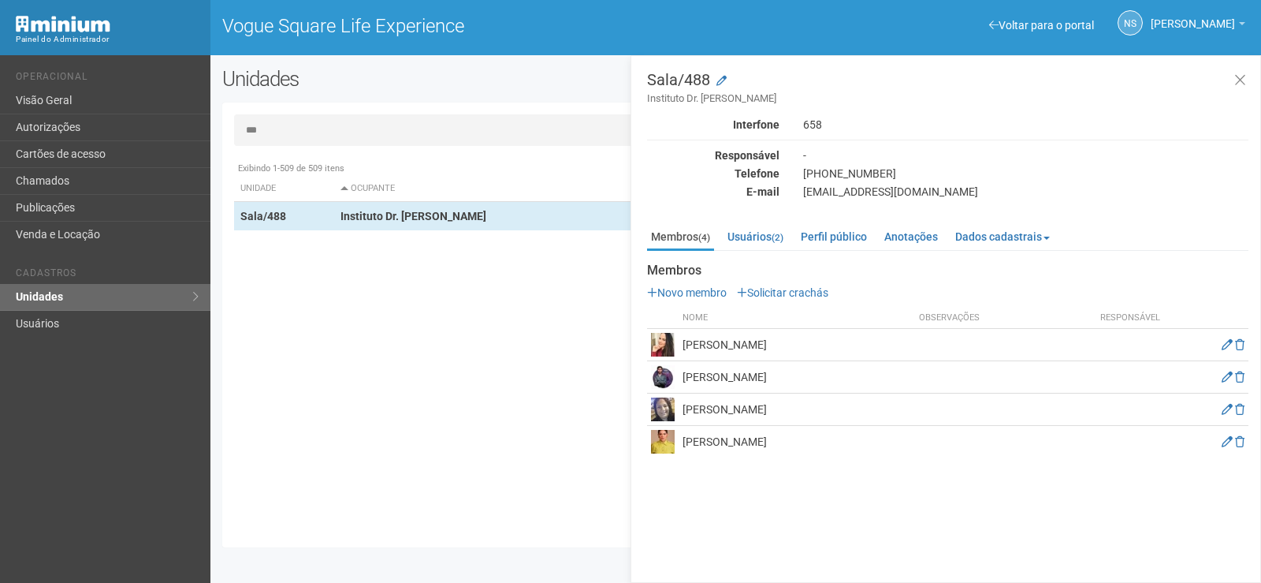
click at [437, 437] on div "Exibindo 1-509 de 509 itens Unidade Ocupante Categoria Perfil público Loja/101 …" at bounding box center [741, 345] width 1015 height 382
click at [1237, 84] on icon at bounding box center [1240, 81] width 12 height 16
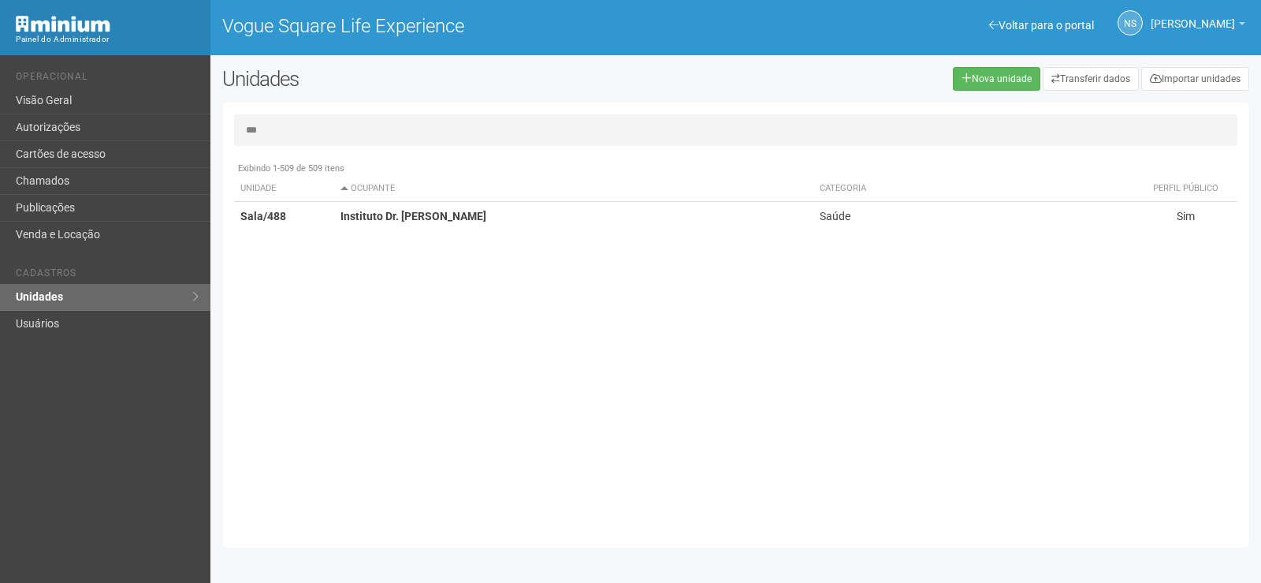
drag, startPoint x: 271, startPoint y: 126, endPoint x: 237, endPoint y: 126, distance: 33.9
click at [237, 126] on input "***" at bounding box center [735, 130] width 1003 height 32
click at [464, 336] on div "Exibindo 1-509 de 509 itens Unidade Ocupante Categoria Perfil público Loja/101 …" at bounding box center [741, 345] width 1015 height 382
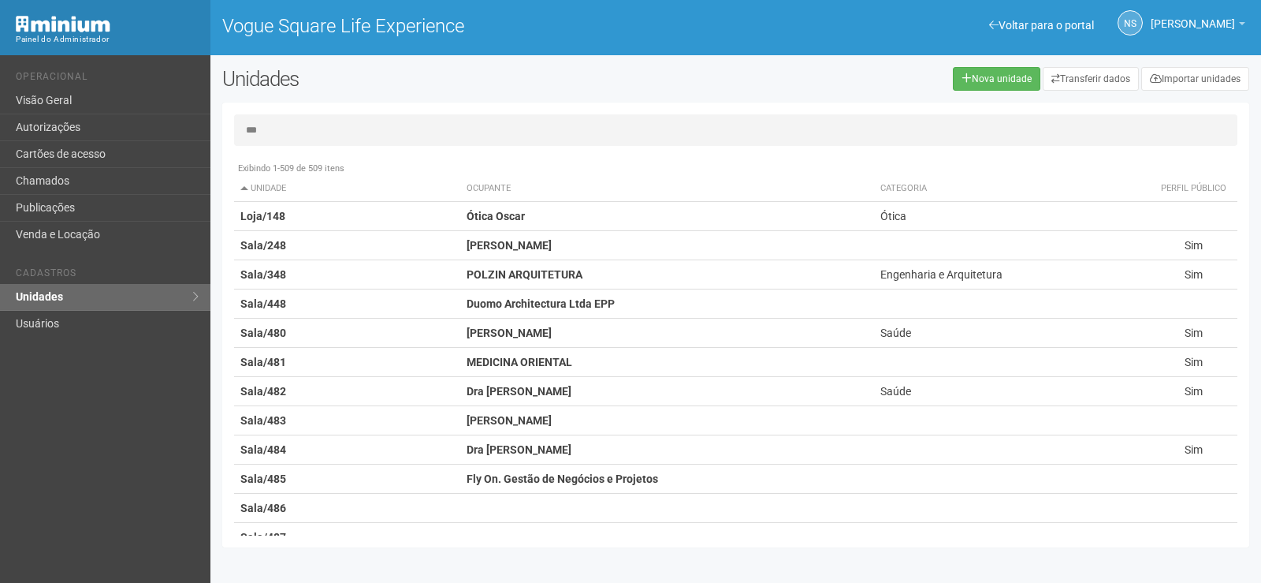
type input "***"
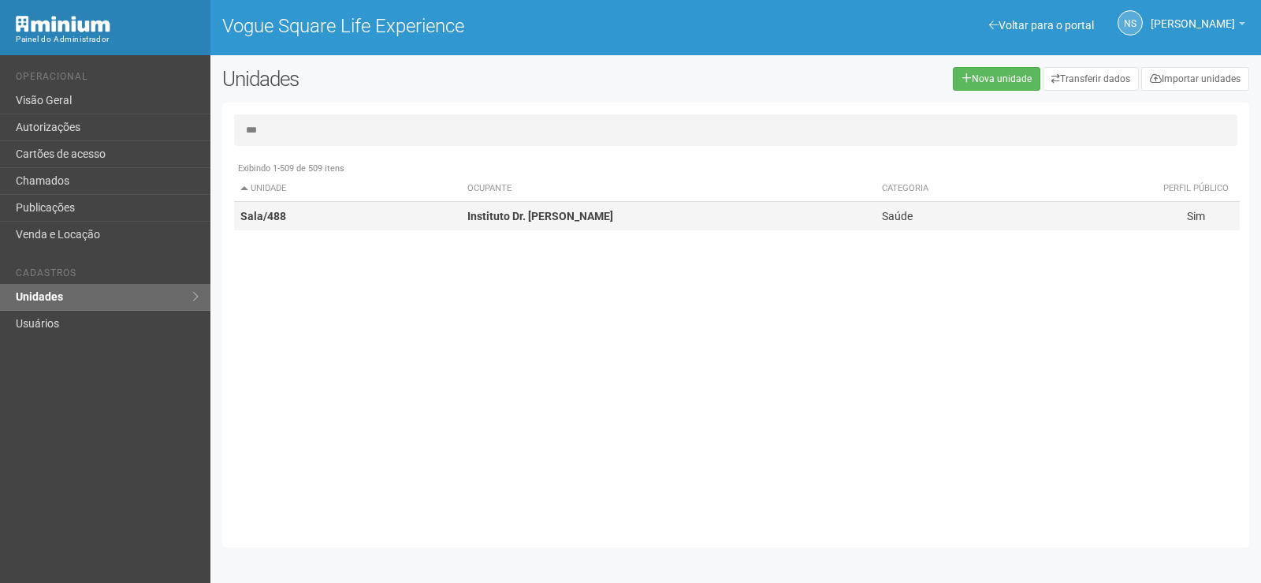
click at [601, 218] on td "Instituto Dr. Patrick Peloso" at bounding box center [668, 216] width 415 height 29
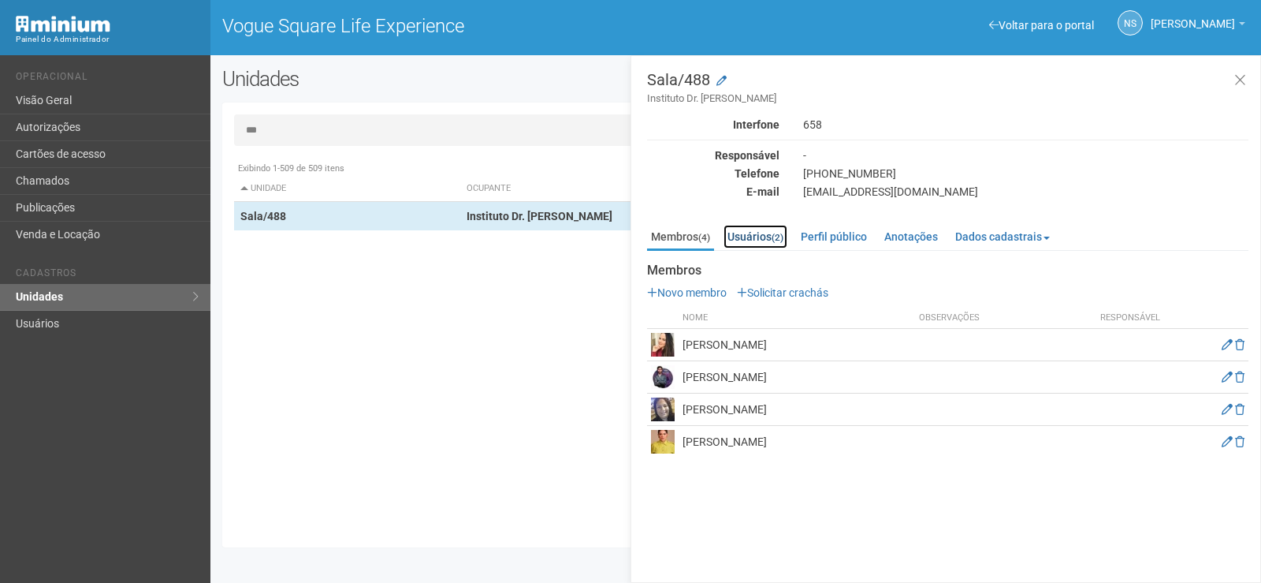
click at [761, 232] on link "Usuários (2)" at bounding box center [756, 237] width 64 height 24
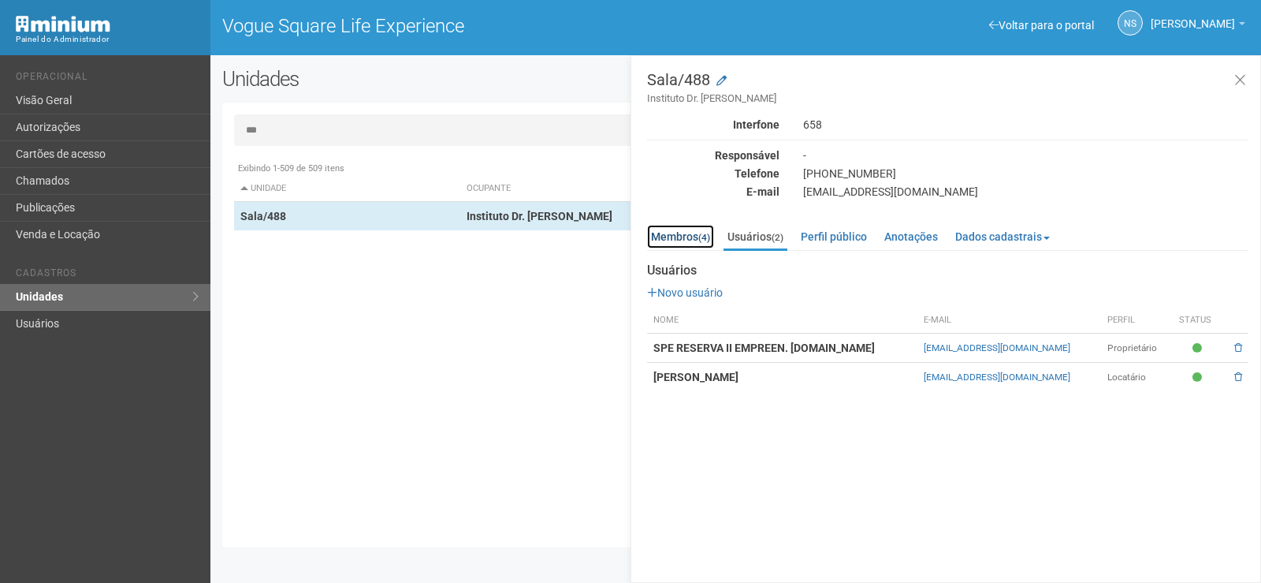
click at [682, 244] on link "Membros (4)" at bounding box center [680, 237] width 67 height 24
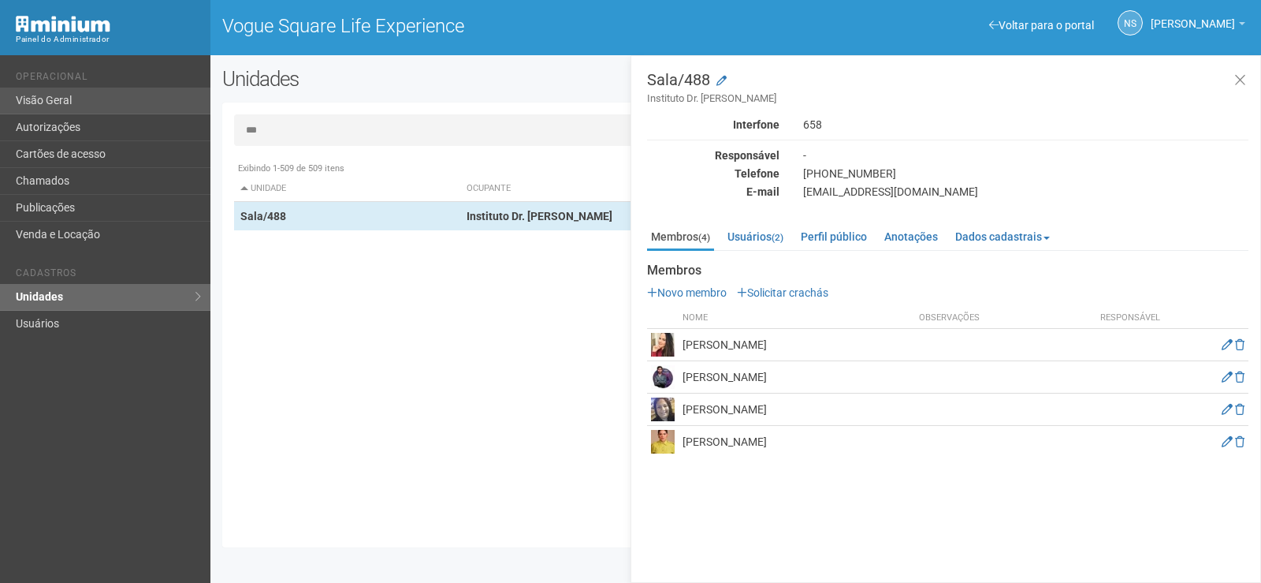
drag, startPoint x: 266, startPoint y: 128, endPoint x: 184, endPoint y: 110, distance: 84.0
click at [177, 110] on div "Voltar para o portal Operacional Visão Geral Autorizações Cartões de acesso Cha…" at bounding box center [630, 318] width 1261 height 527
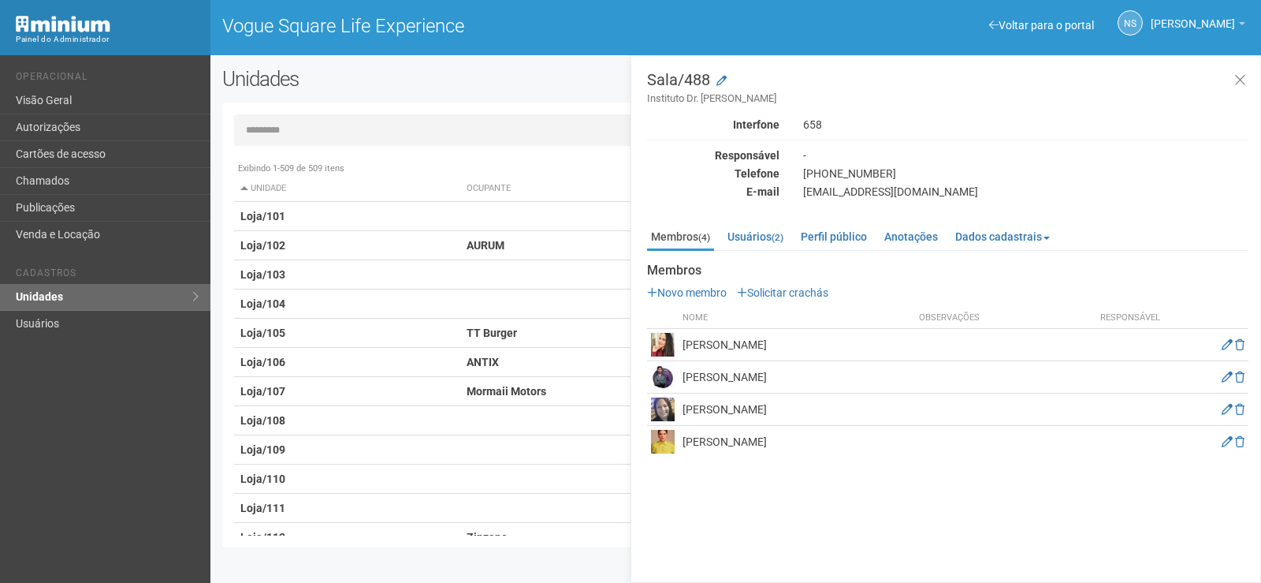
click at [452, 93] on div "Unidades" at bounding box center [429, 84] width 438 height 35
click at [28, 97] on link "Visão Geral" at bounding box center [105, 100] width 210 height 27
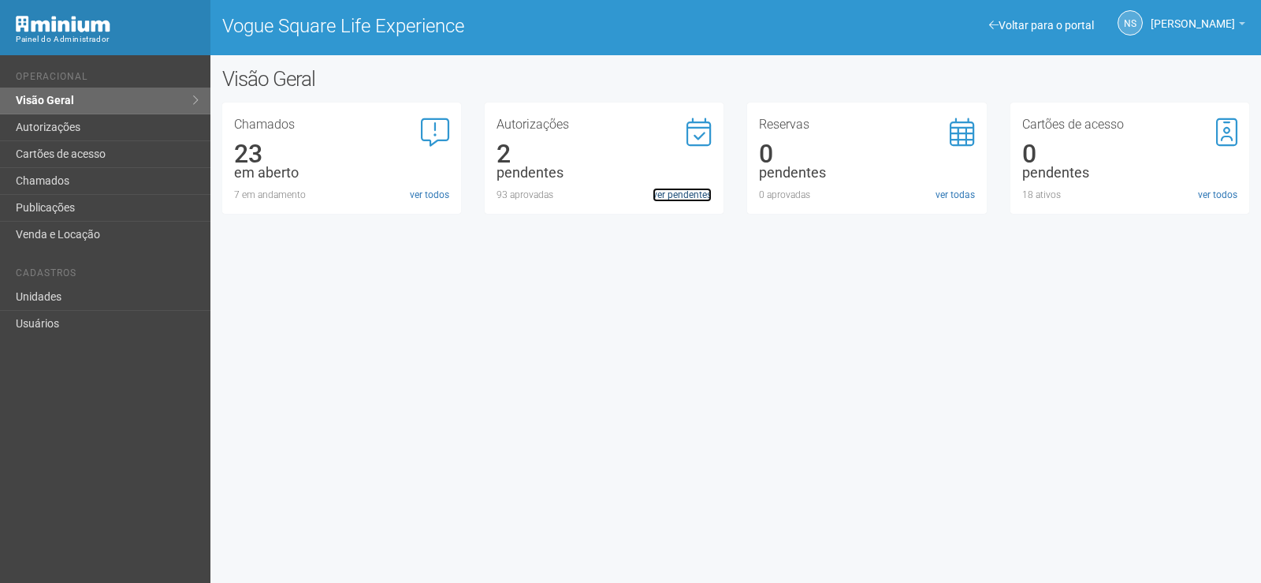
click at [700, 189] on link "ver pendentes" at bounding box center [682, 195] width 59 height 14
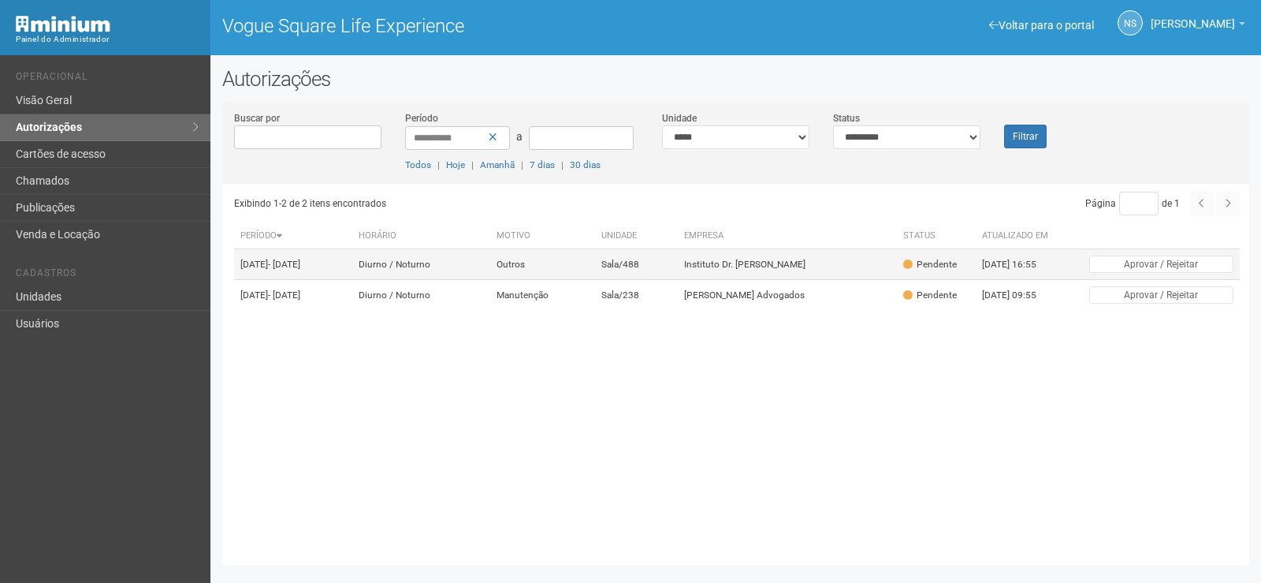
click at [643, 272] on td "Sala/488" at bounding box center [636, 264] width 83 height 31
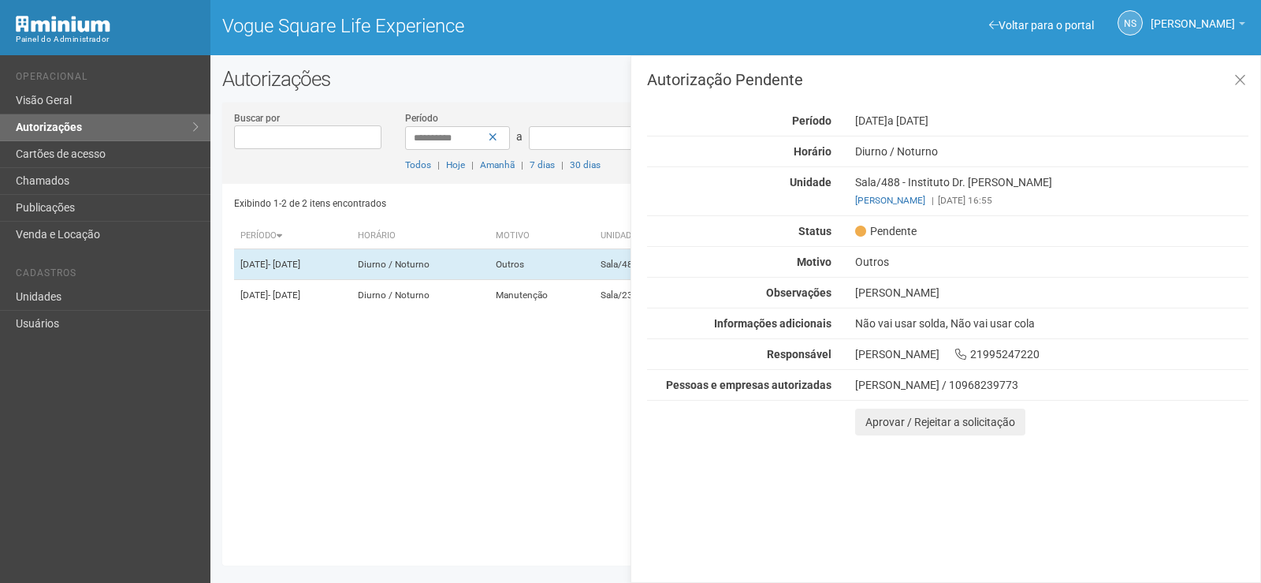
click at [983, 385] on div "Danielly maia / 10968239773" at bounding box center [1051, 385] width 393 height 14
copy div "10968239773"
click at [739, 427] on div "Aprovar / Rejeitar a solicitação" at bounding box center [947, 421] width 625 height 27
click at [962, 385] on div "Danielly maia / 10968239773" at bounding box center [1051, 385] width 393 height 14
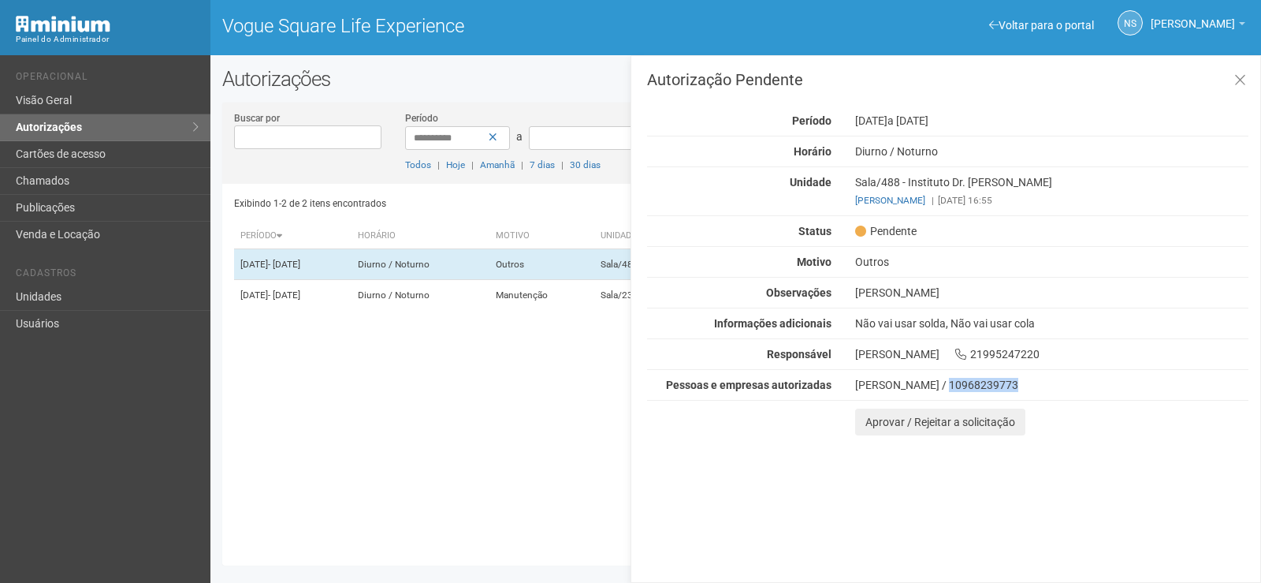
click at [962, 385] on div "Danielly maia / 10968239773" at bounding box center [1051, 385] width 393 height 14
copy div "10968239773"
click at [915, 385] on div "Danielly maia / 10968239773" at bounding box center [1051, 385] width 393 height 14
drag, startPoint x: 921, startPoint y: 382, endPoint x: 821, endPoint y: 382, distance: 100.1
click at [821, 382] on div "Pessoas e empresas autorizadas Danielly maia / 10968239773" at bounding box center [947, 385] width 625 height 14
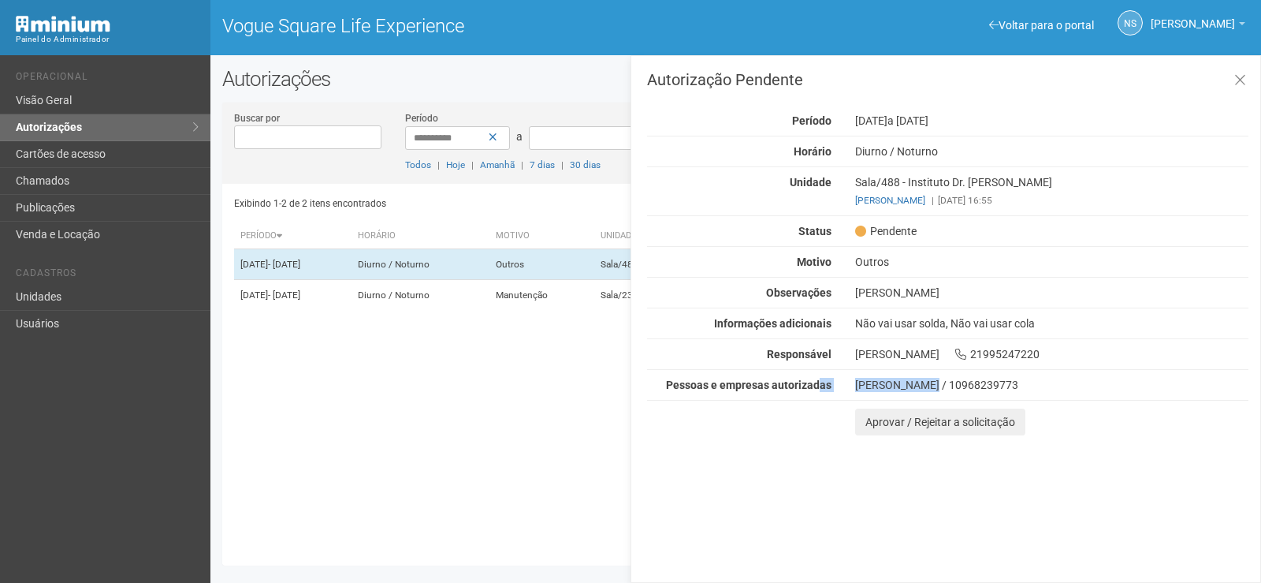
click at [872, 382] on div "Danielly maia / 10968239773" at bounding box center [1051, 385] width 393 height 14
drag, startPoint x: 921, startPoint y: 384, endPoint x: 855, endPoint y: 382, distance: 66.3
click at [855, 382] on div "Danielly maia / 10968239773" at bounding box center [1051, 385] width 417 height 14
copy div "Danielly maia"
click at [1251, 78] on button at bounding box center [1240, 81] width 32 height 34
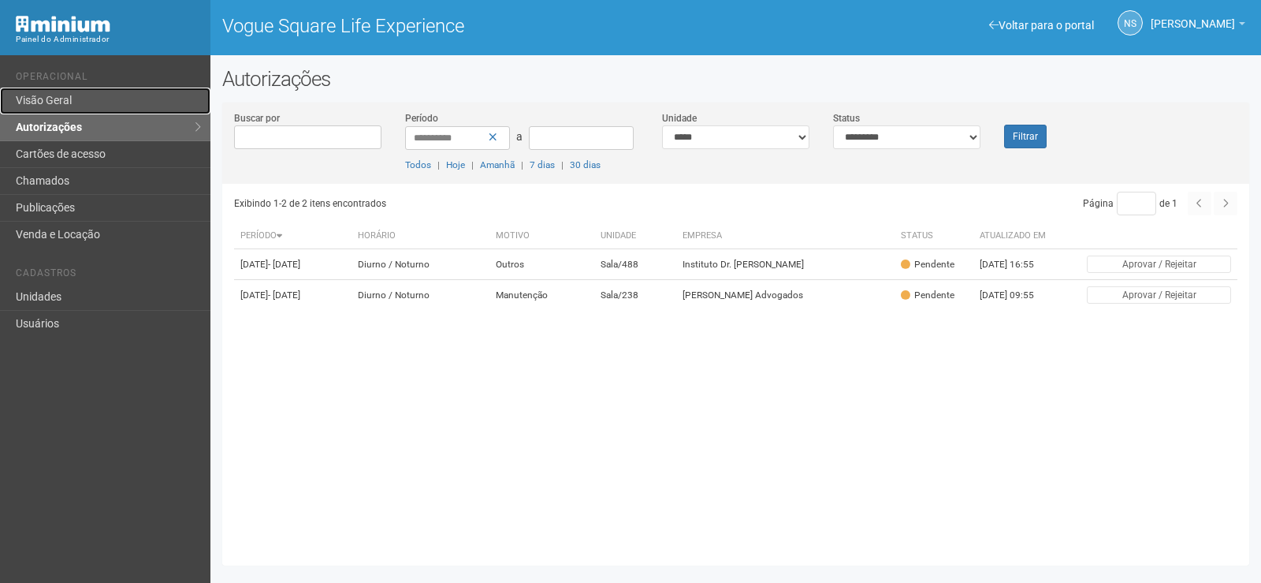
click at [158, 107] on link "Visão Geral" at bounding box center [105, 100] width 210 height 27
